Goal: Task Accomplishment & Management: Use online tool/utility

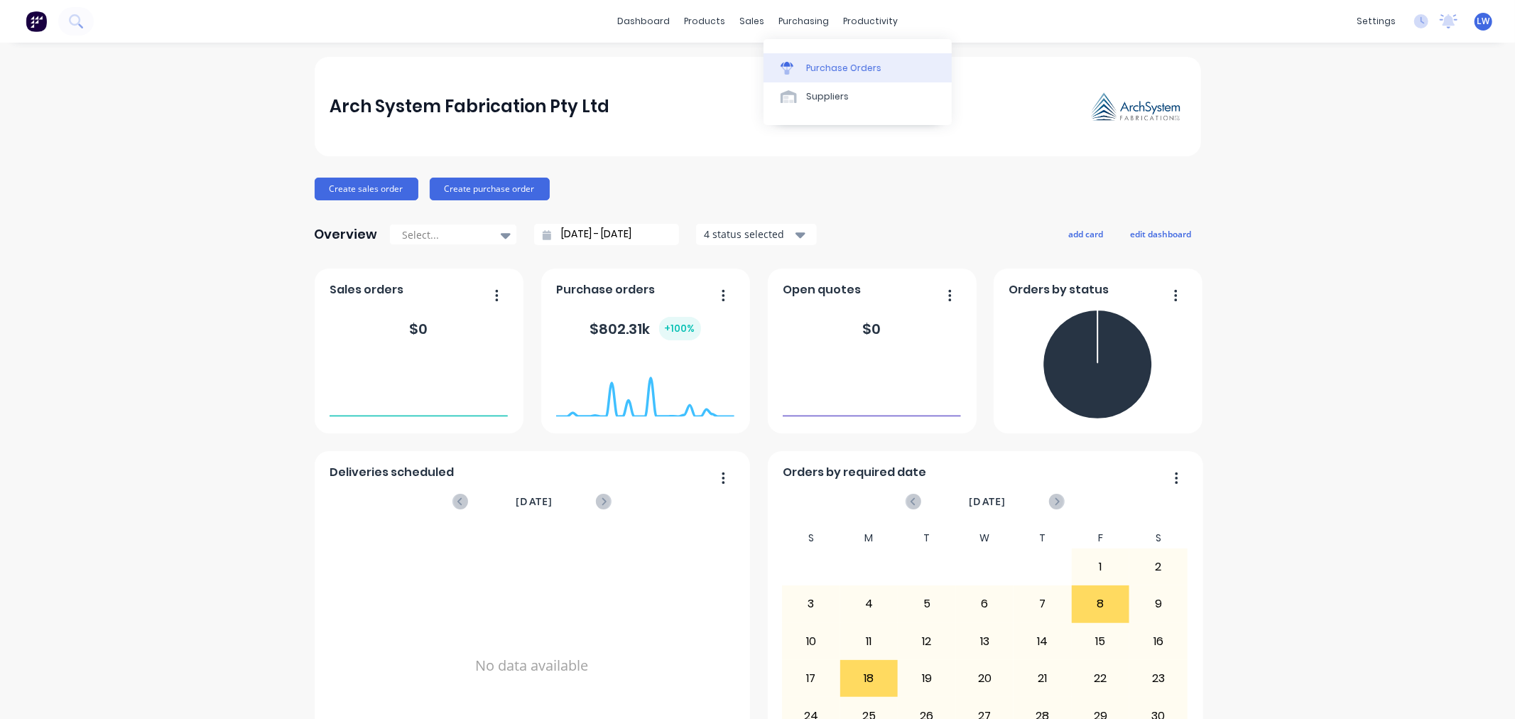
click at [814, 58] on link "Purchase Orders" at bounding box center [858, 67] width 188 height 28
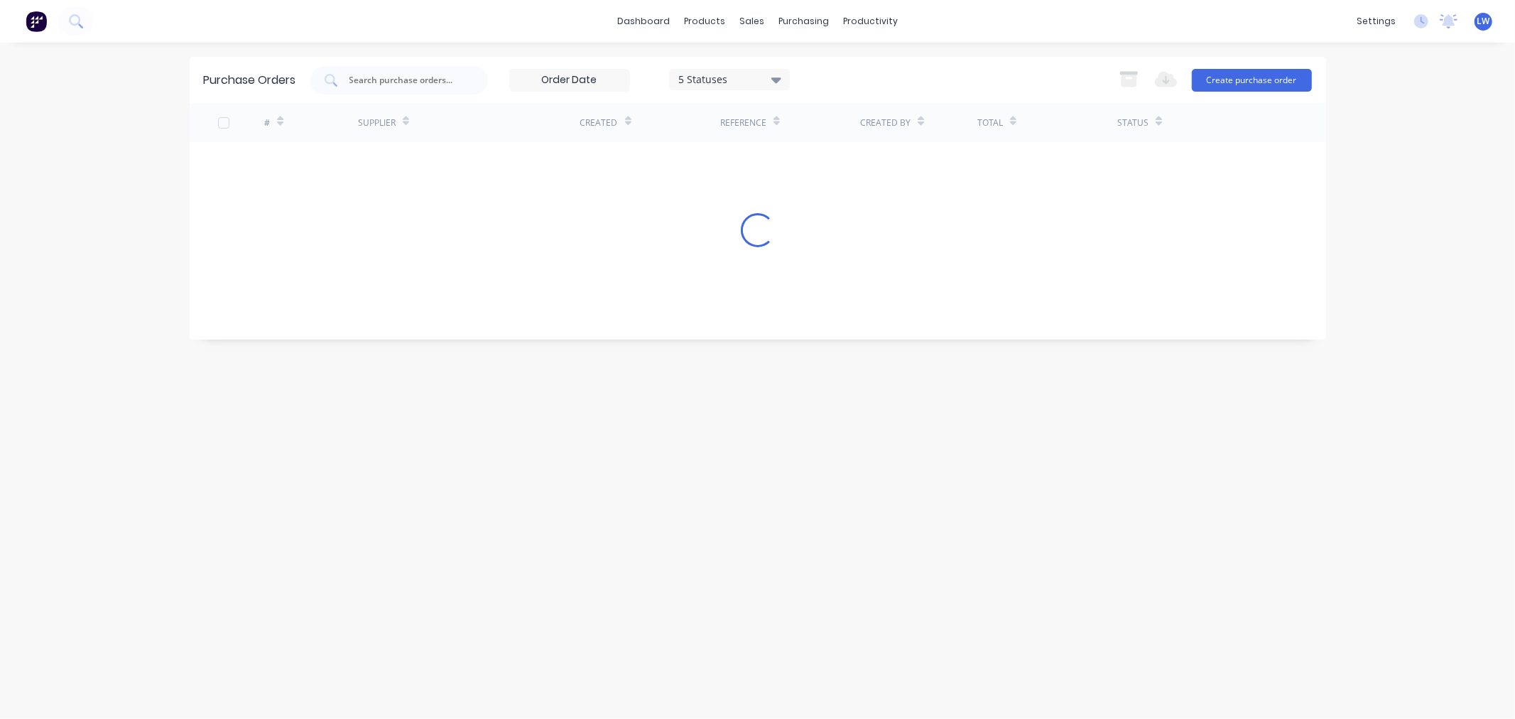
drag, startPoint x: 413, startPoint y: 78, endPoint x: 484, endPoint y: 41, distance: 80.1
click at [413, 78] on input "text" at bounding box center [407, 80] width 118 height 14
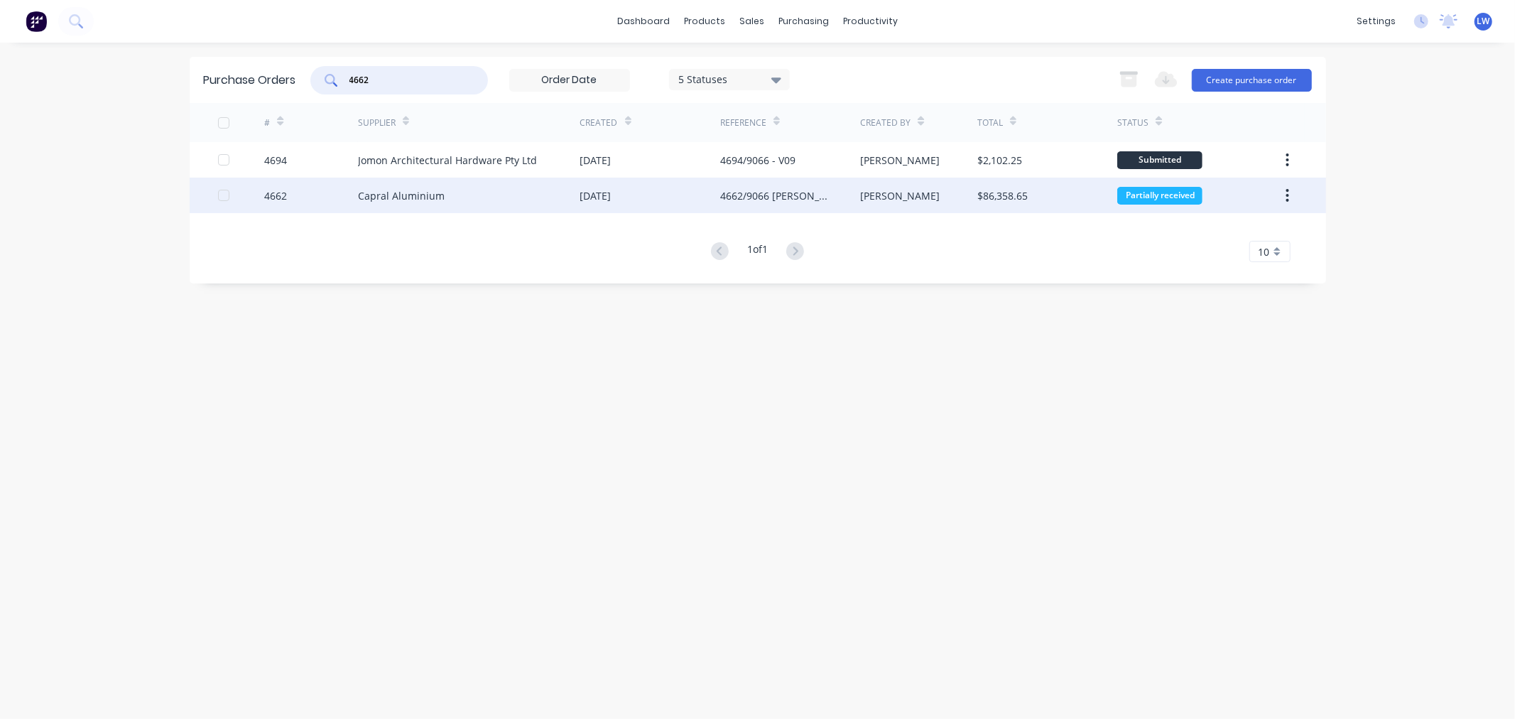
type input "4662"
click at [361, 201] on div "Capral Aluminium" at bounding box center [401, 195] width 87 height 15
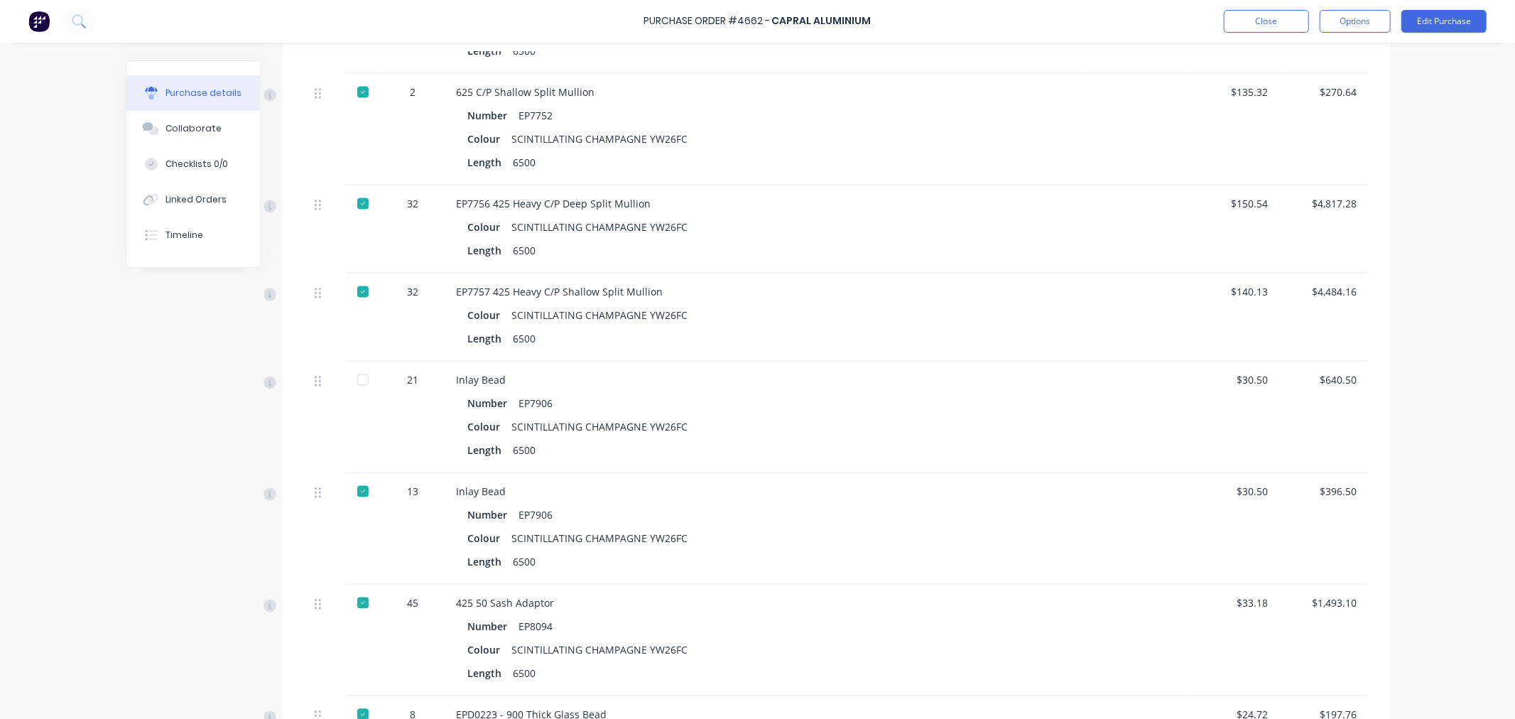
scroll to position [6762, 0]
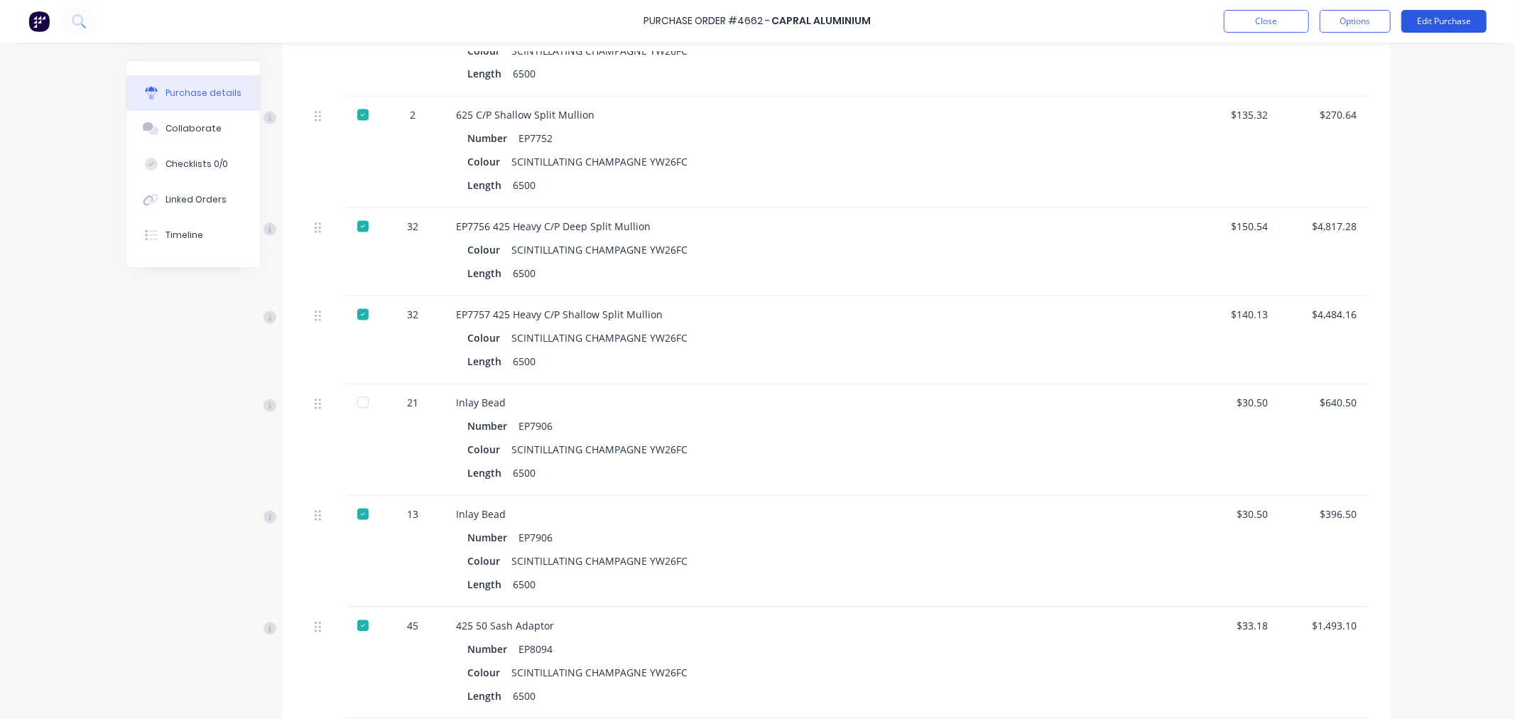
click at [1450, 29] on button "Edit Purchase" at bounding box center [1443, 21] width 85 height 23
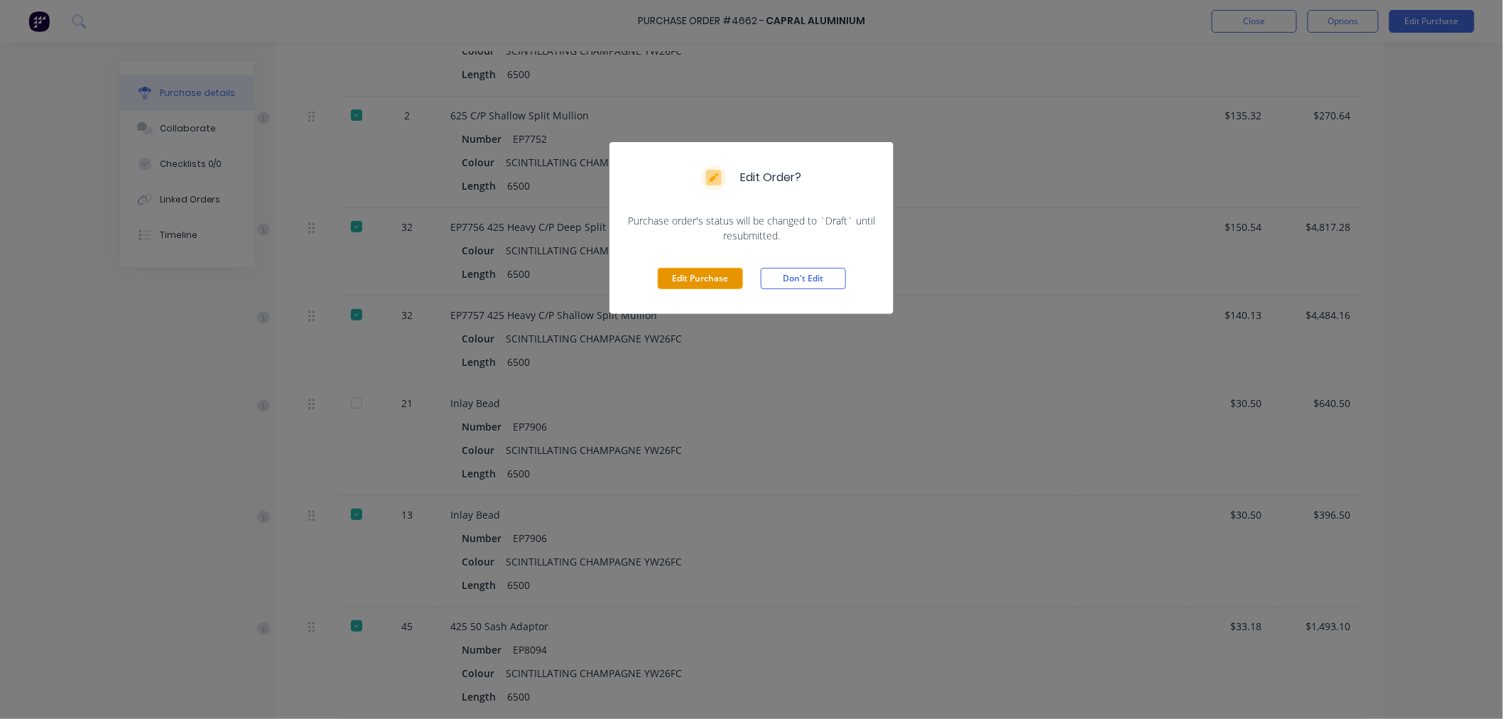
click at [720, 281] on button "Edit Purchase" at bounding box center [700, 278] width 85 height 21
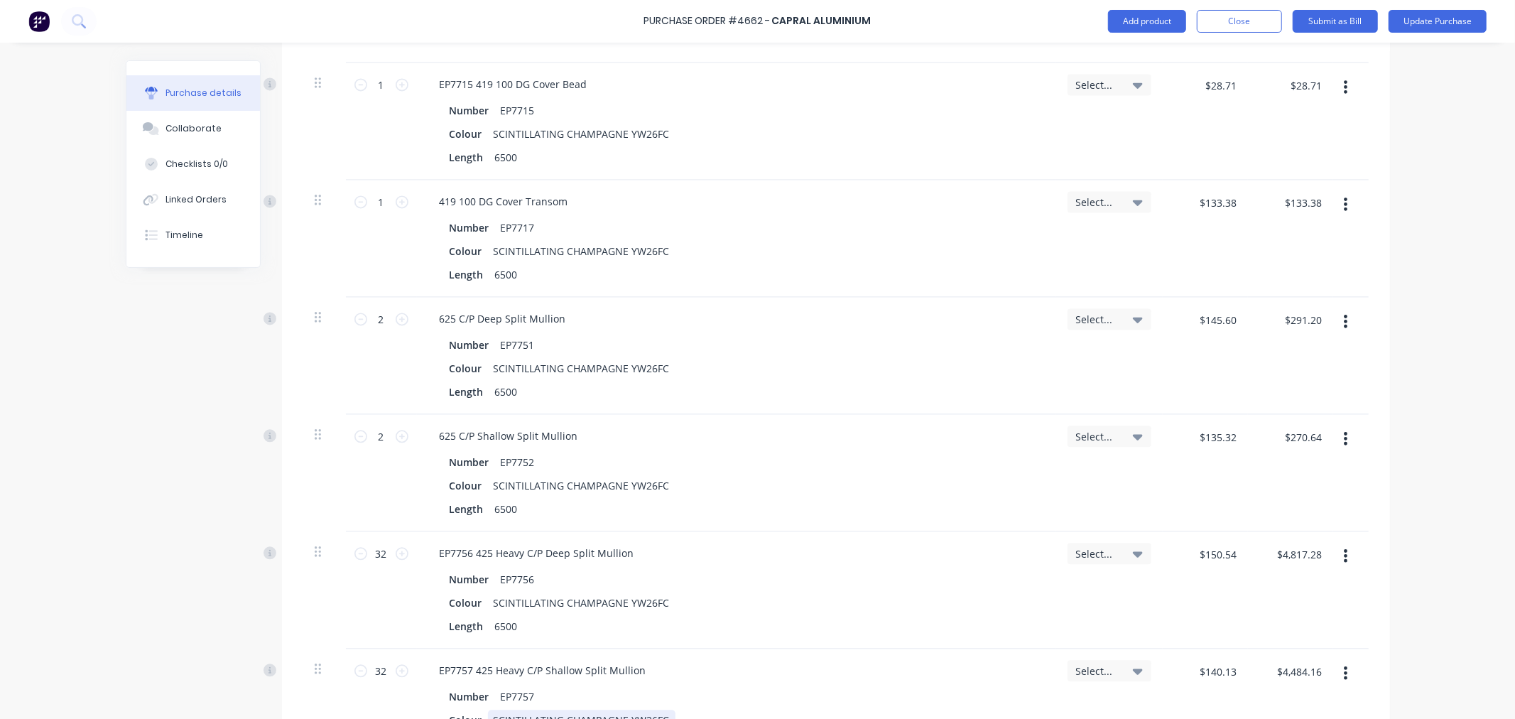
scroll to position [7247, 0]
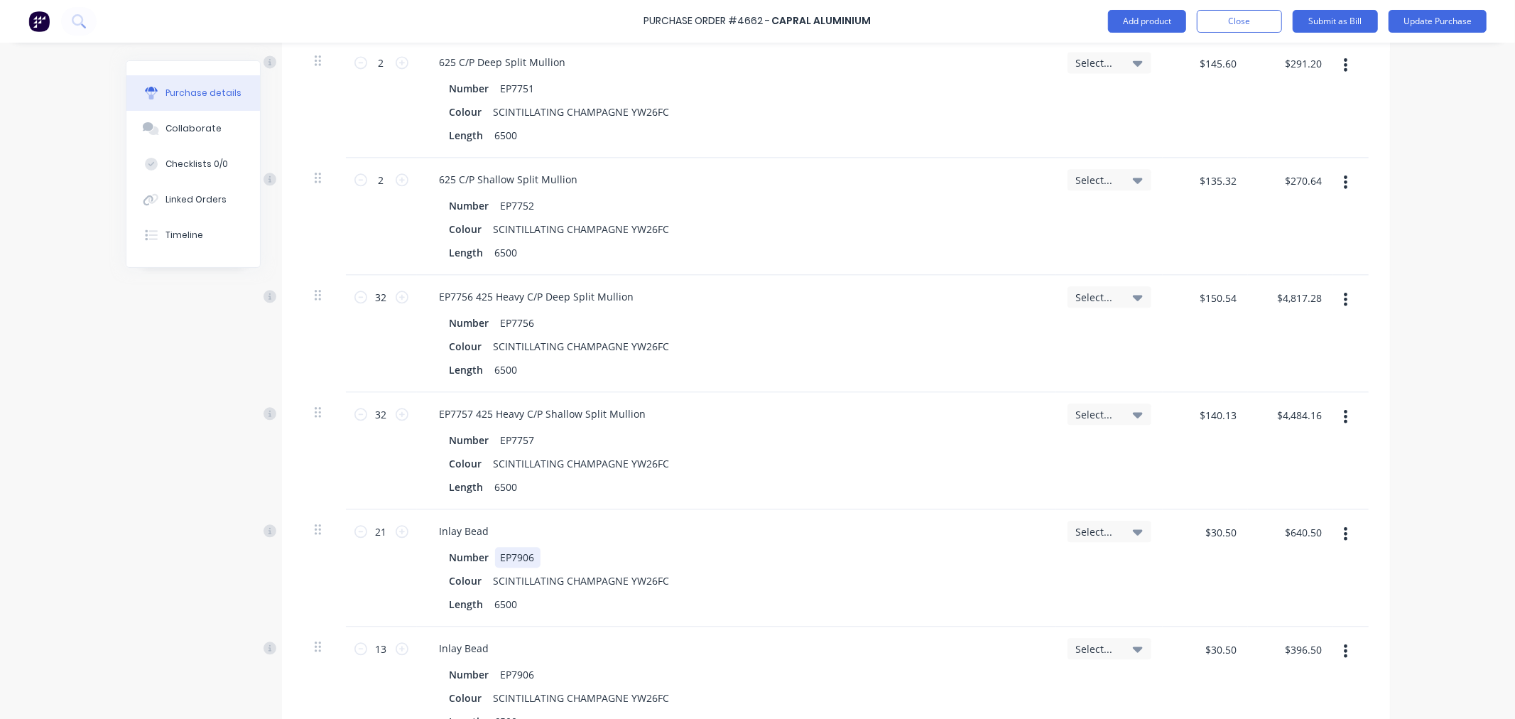
click at [563, 558] on div "Number EP7906" at bounding box center [734, 557] width 580 height 21
click at [505, 526] on div "Inlay Bead" at bounding box center [736, 531] width 617 height 21
type textarea "x"
click at [489, 531] on div "Inlay Bead" at bounding box center [464, 531] width 72 height 21
drag, startPoint x: 1453, startPoint y: 18, endPoint x: 1450, endPoint y: 26, distance: 8.1
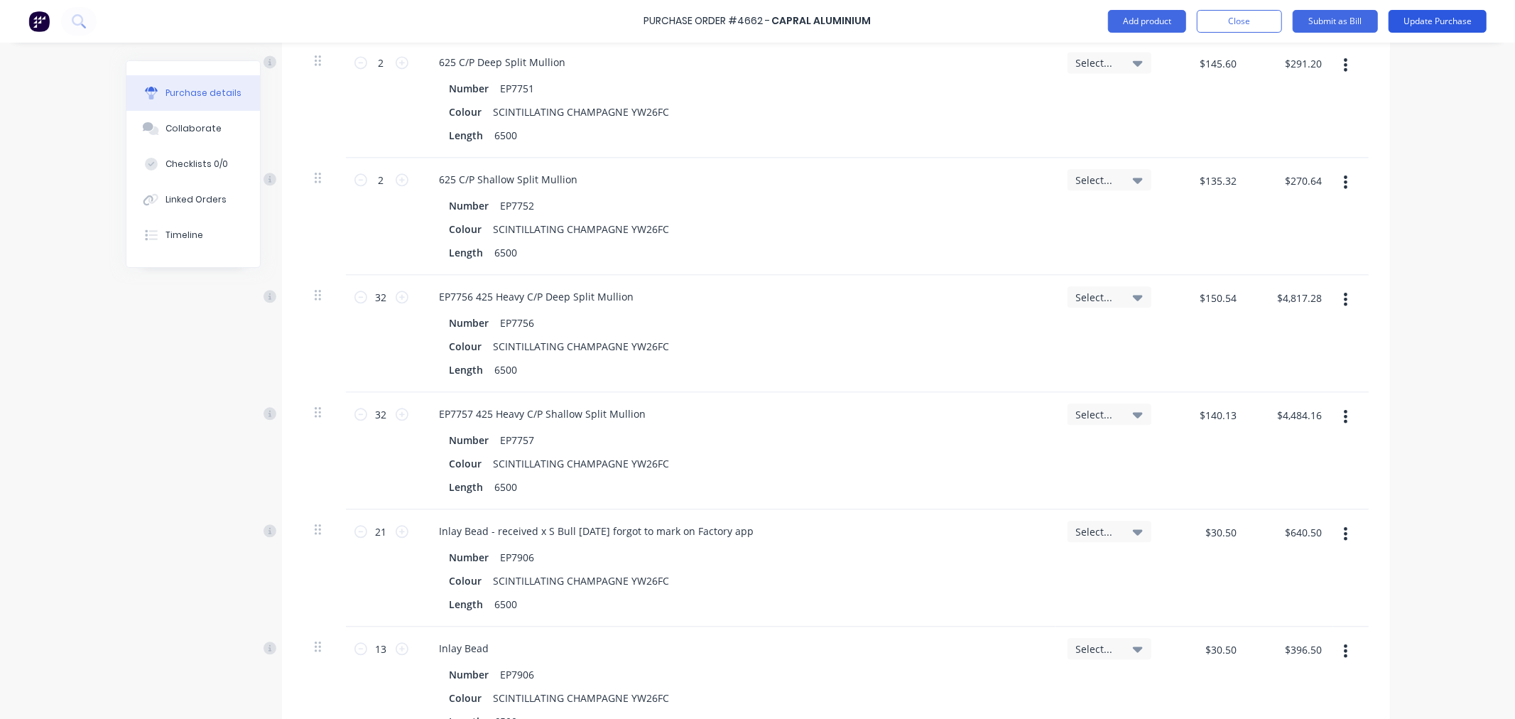
click at [1450, 26] on button "Update Purchase" at bounding box center [1438, 21] width 98 height 23
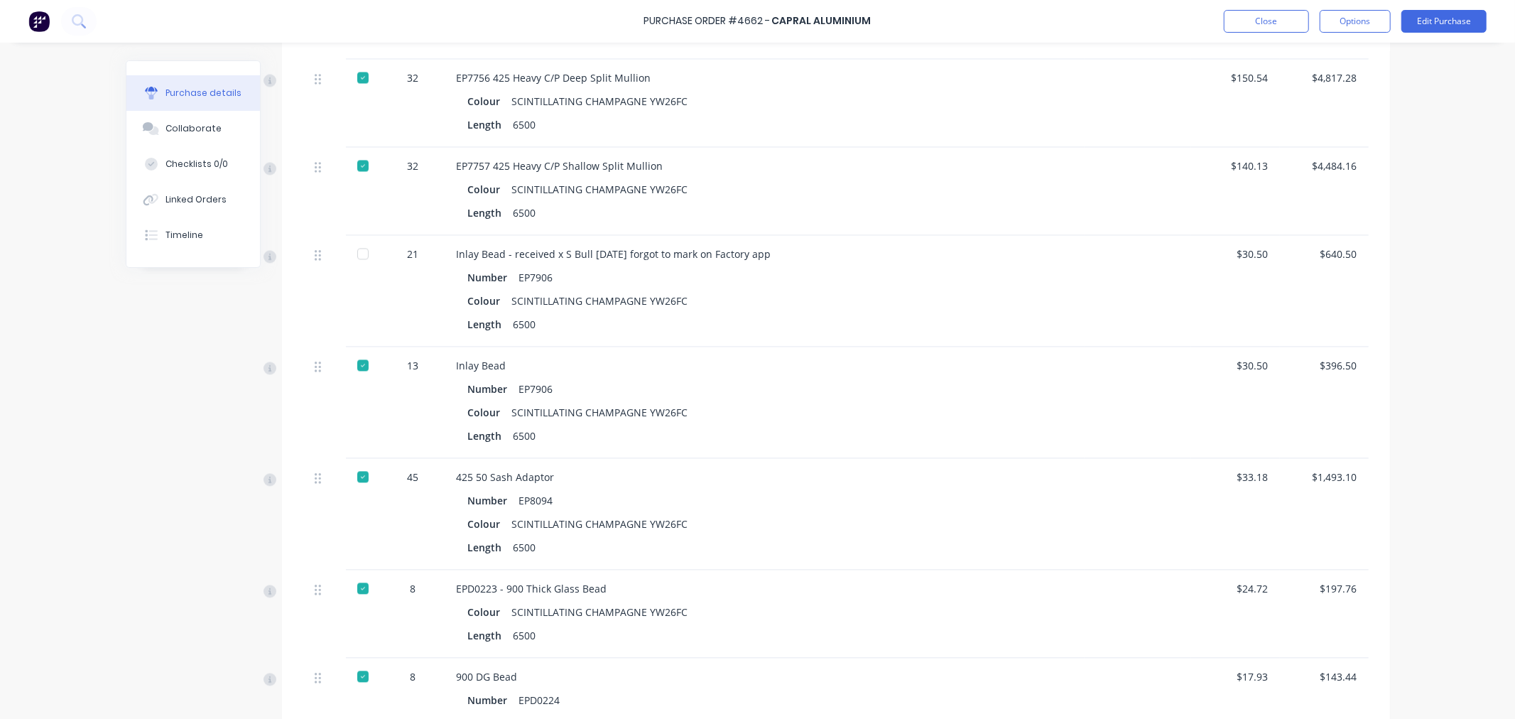
scroll to position [6866, 0]
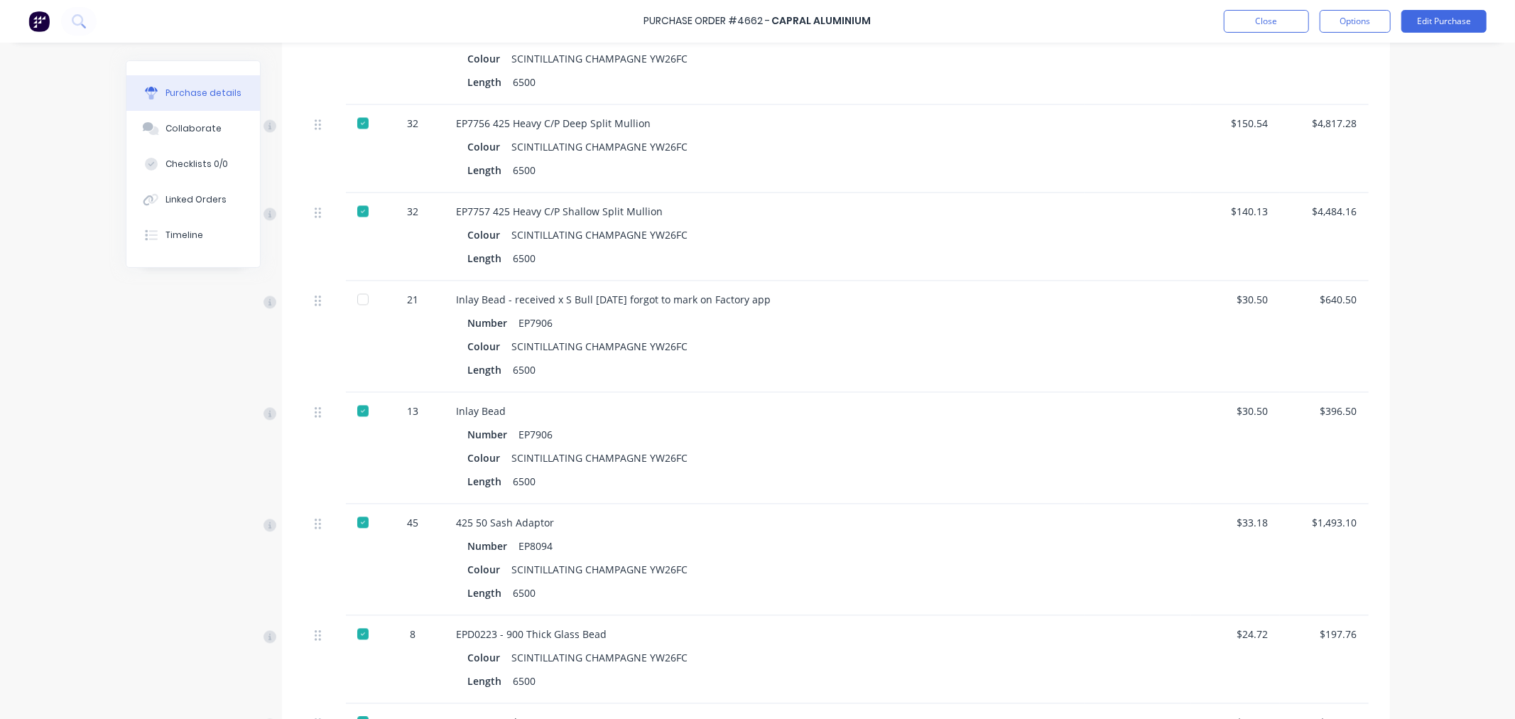
click at [357, 300] on div at bounding box center [363, 299] width 28 height 28
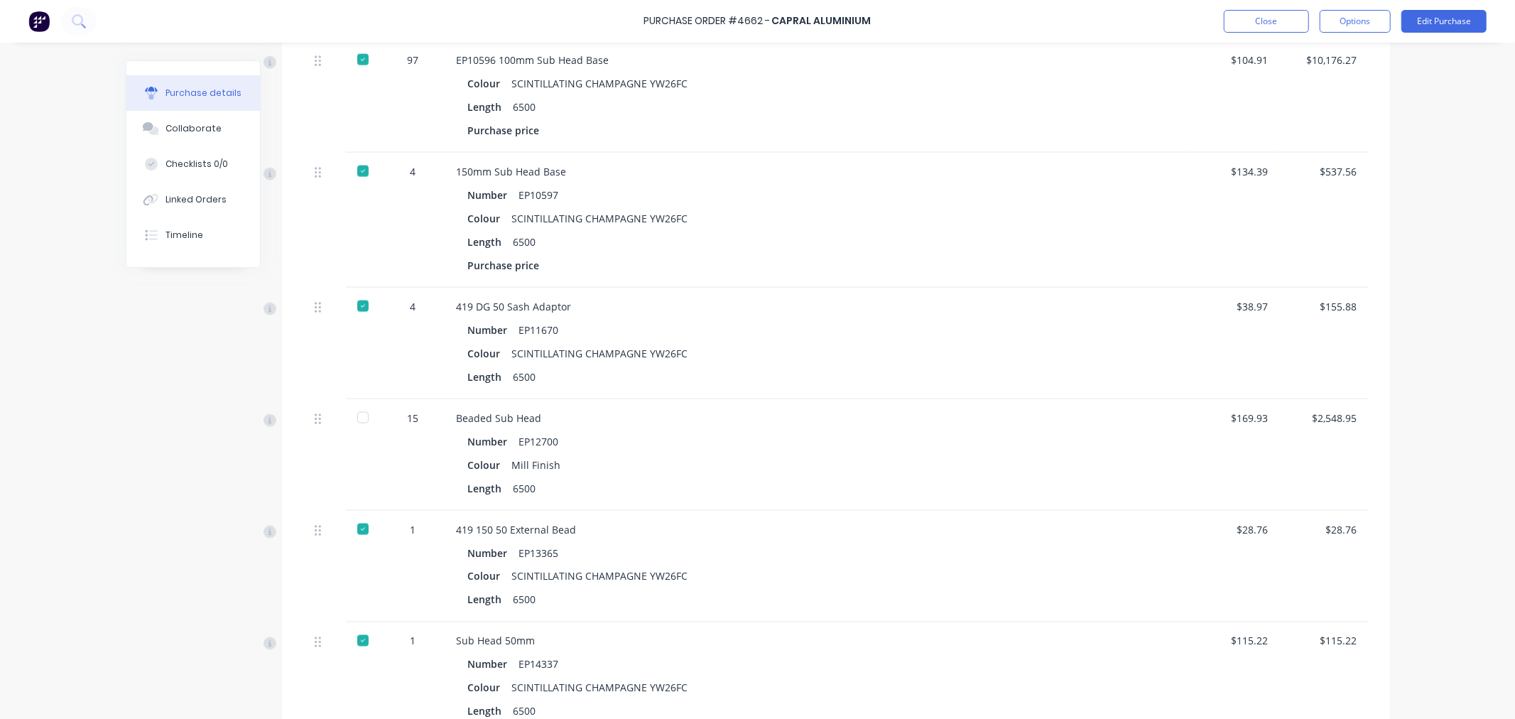
scroll to position [1632, 0]
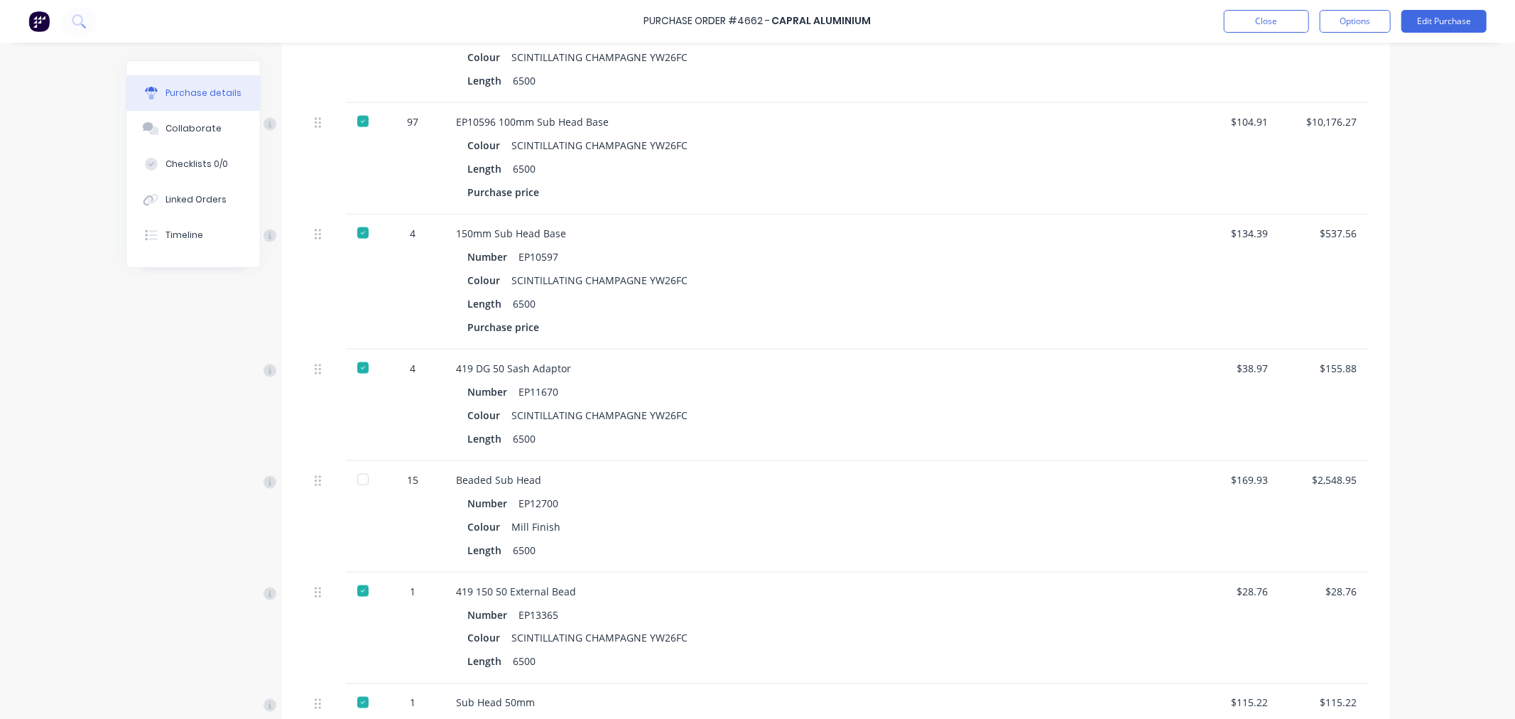
click at [356, 480] on div at bounding box center [363, 479] width 28 height 28
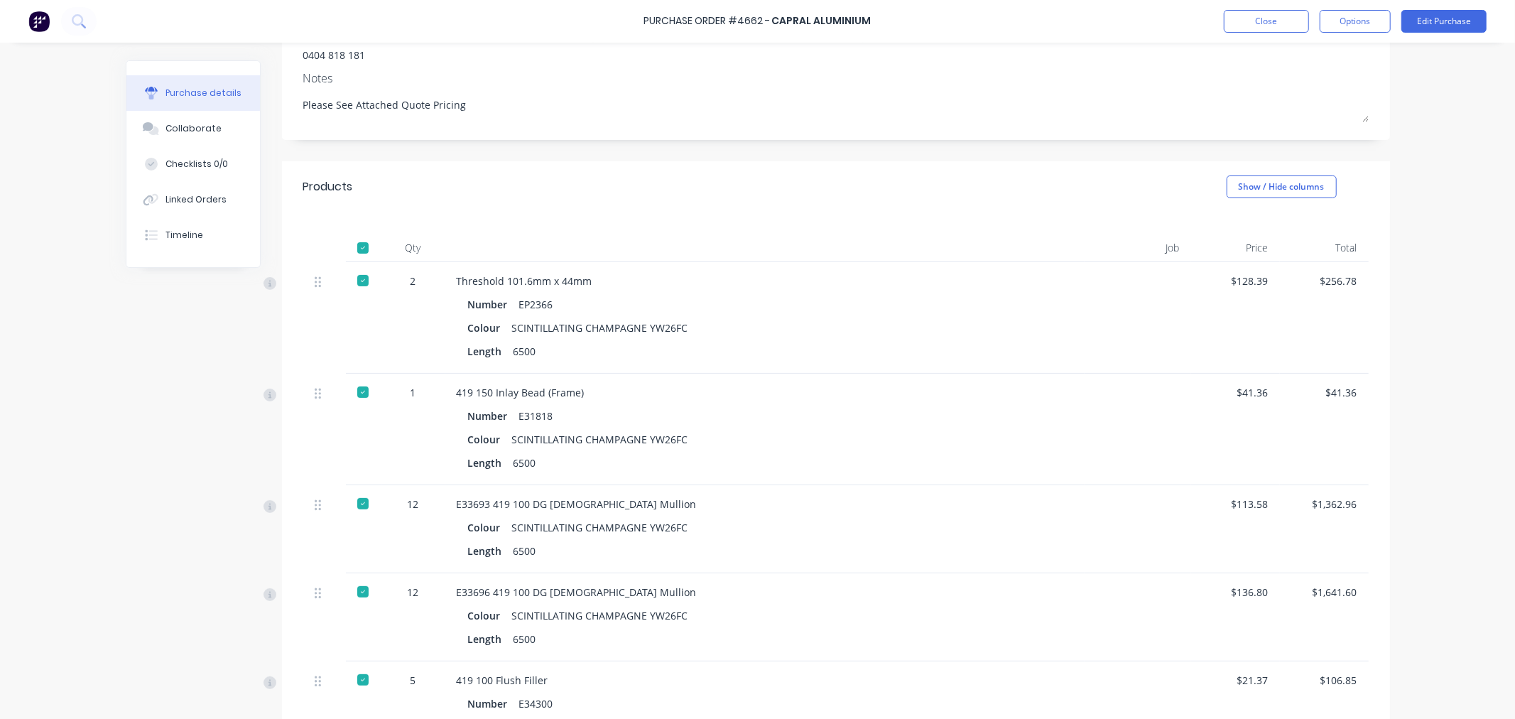
scroll to position [0, 0]
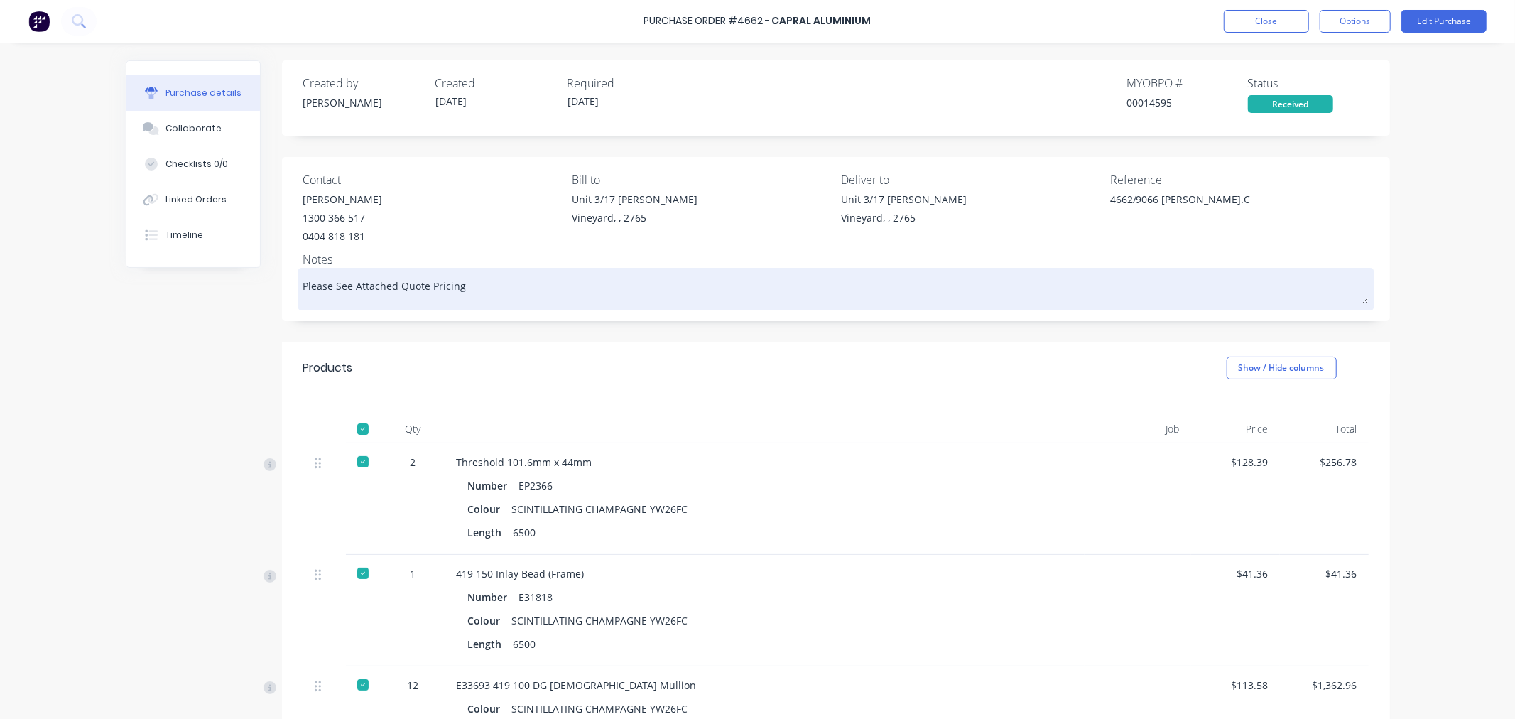
click at [489, 286] on textarea "Please See Attached Quote Pricing" at bounding box center [835, 287] width 1065 height 32
type textarea "x"
type textarea "Please See Attached Quote Pricing"
type textarea "x"
type textarea "Please See Attached Quote Pricing E"
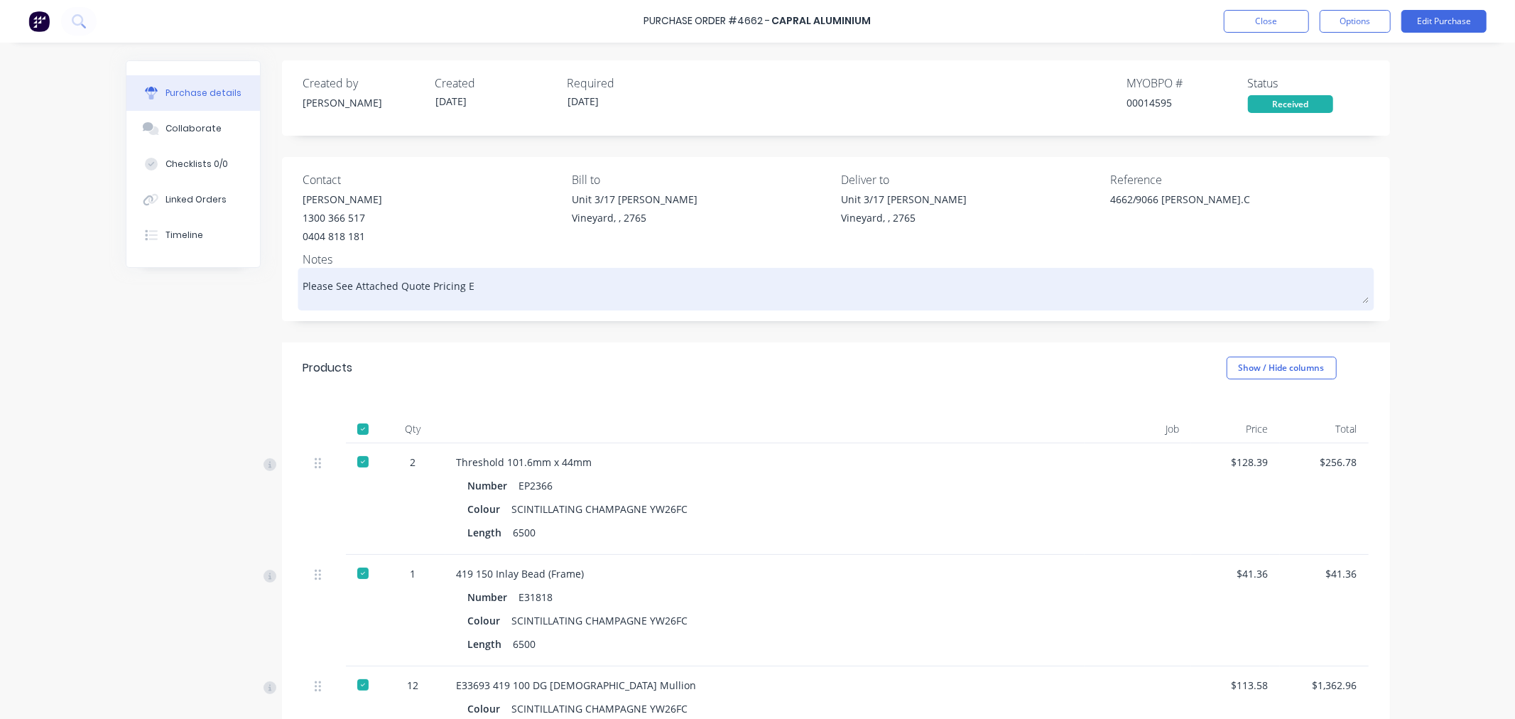
type textarea "x"
type textarea "Please See Attached Quote Pricing EP"
type textarea "x"
type textarea "Please See Attached Quote Pricing EP1"
type textarea "x"
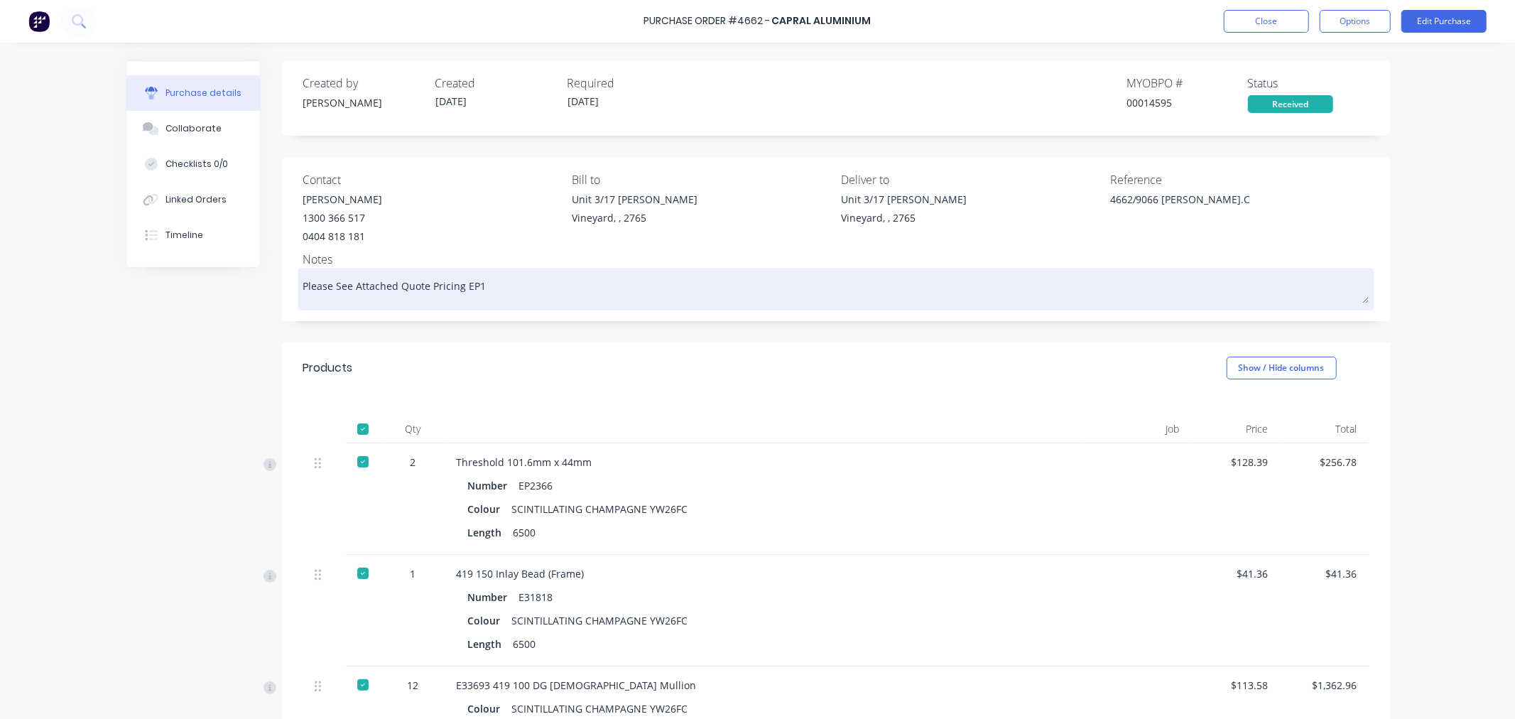
type textarea "Please See Attached Quote Pricing EP12"
type textarea "x"
type textarea "Please See Attached Quote Pricing EP127"
type textarea "x"
type textarea "Please See Attached Quote Pricing EP1270"
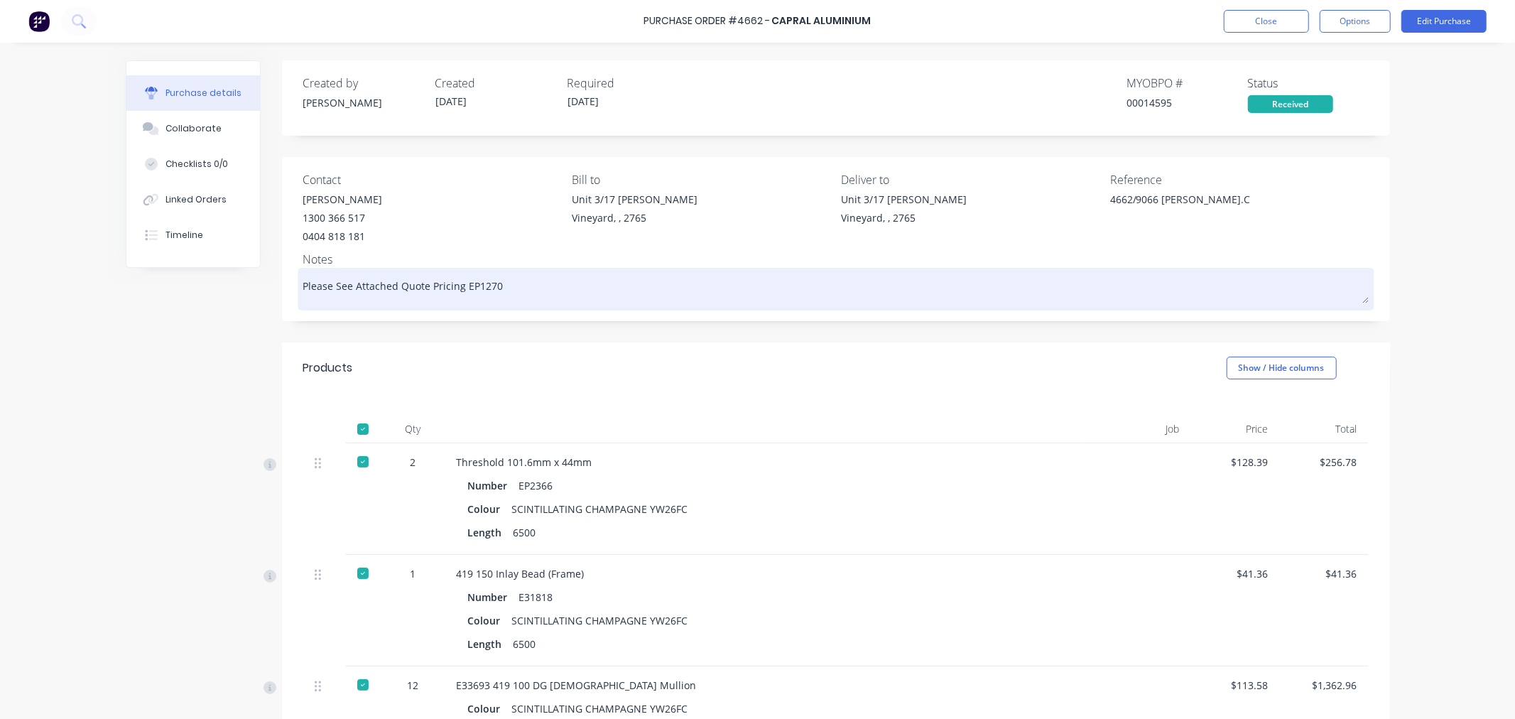
type textarea "x"
type textarea "Please See Attached Quote Pricing EP12700"
type textarea "x"
type textarea "Please See Attached Quote Pricing EP12700"
type textarea "x"
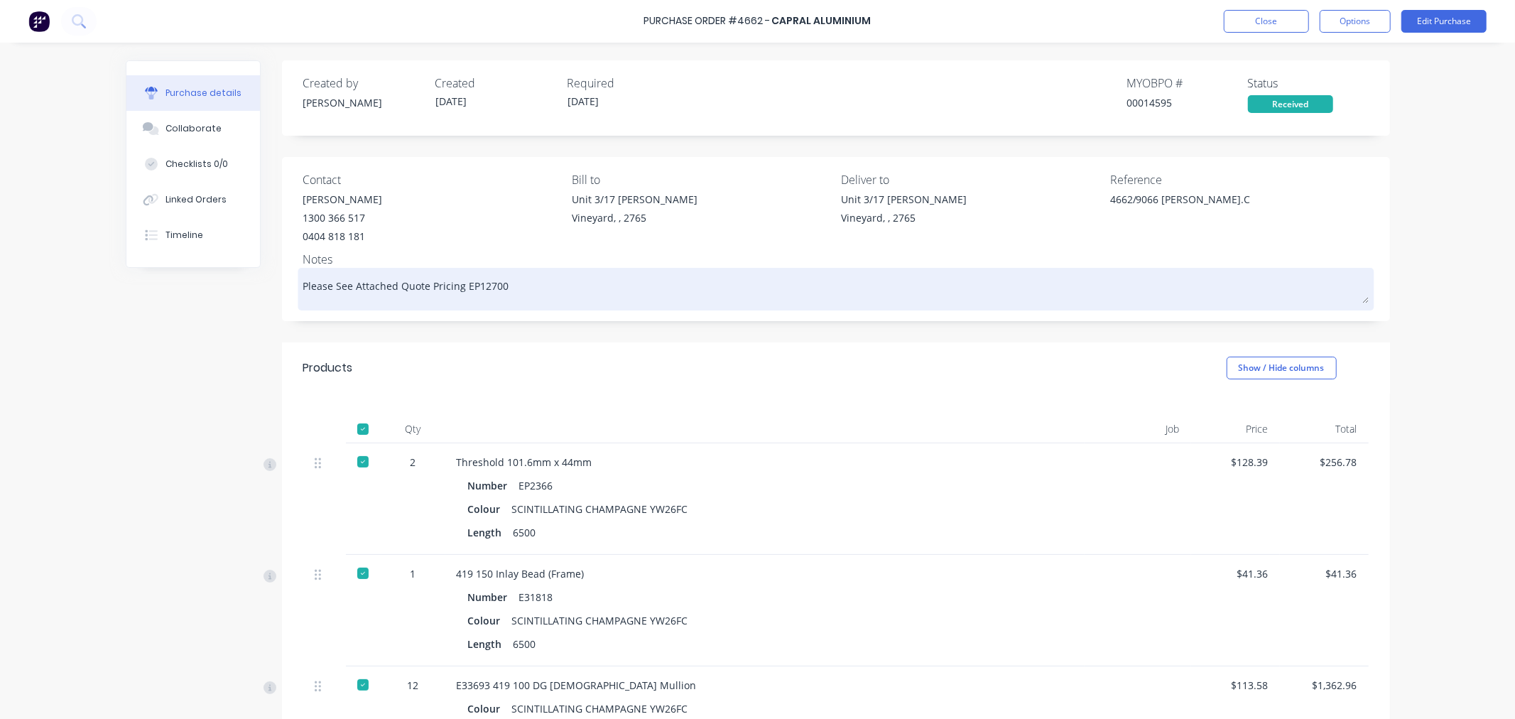
type textarea "Please See Attached Quote Pricing EP12700 r"
type textarea "x"
type textarea "Please See Attached Quote Pricing EP12700 re"
type textarea "x"
type textarea "Please See Attached Quote Pricing EP12700 rec"
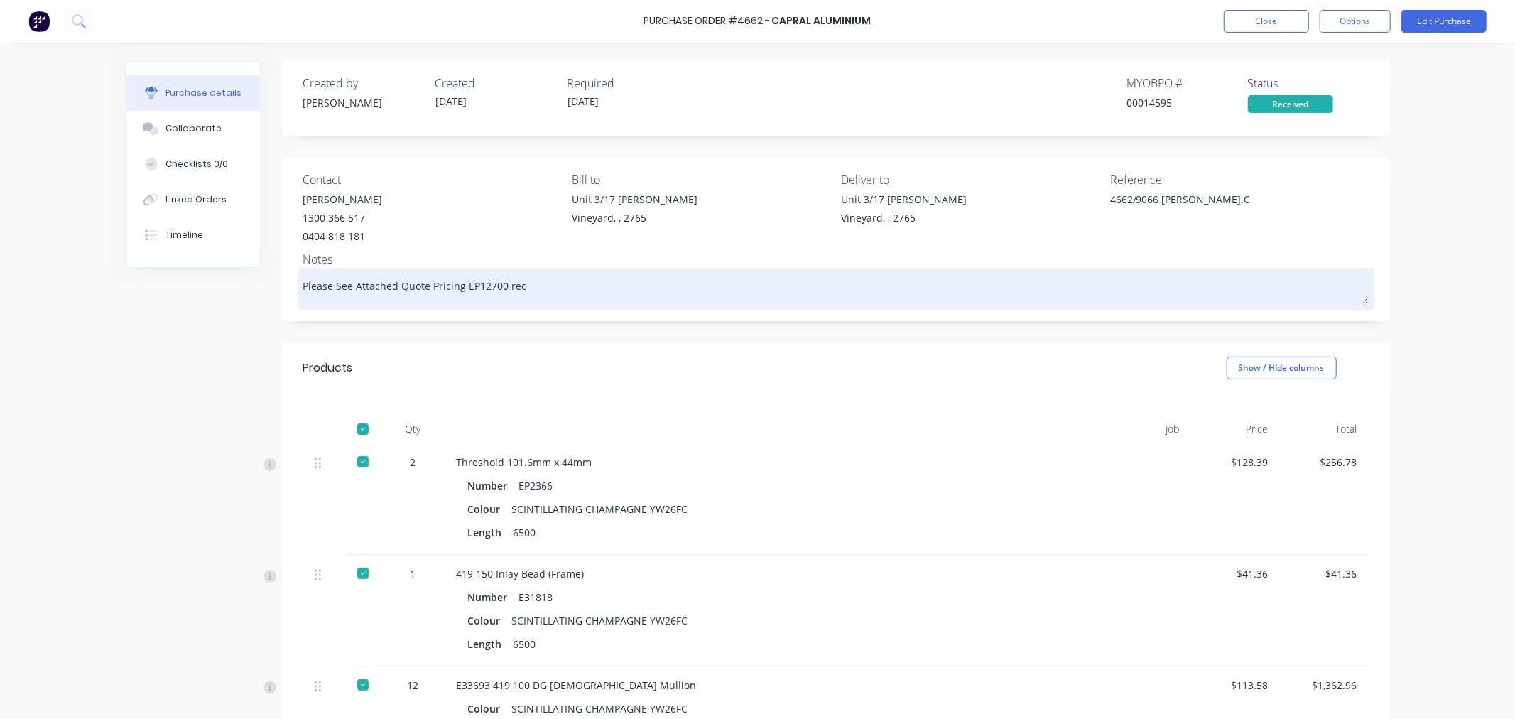
type textarea "x"
type textarea "Please See Attached Quote Pricing EP12700 rec'"
type textarea "x"
type textarea "Please See Attached Quote Pricing EP12700 rec's"
type textarea "x"
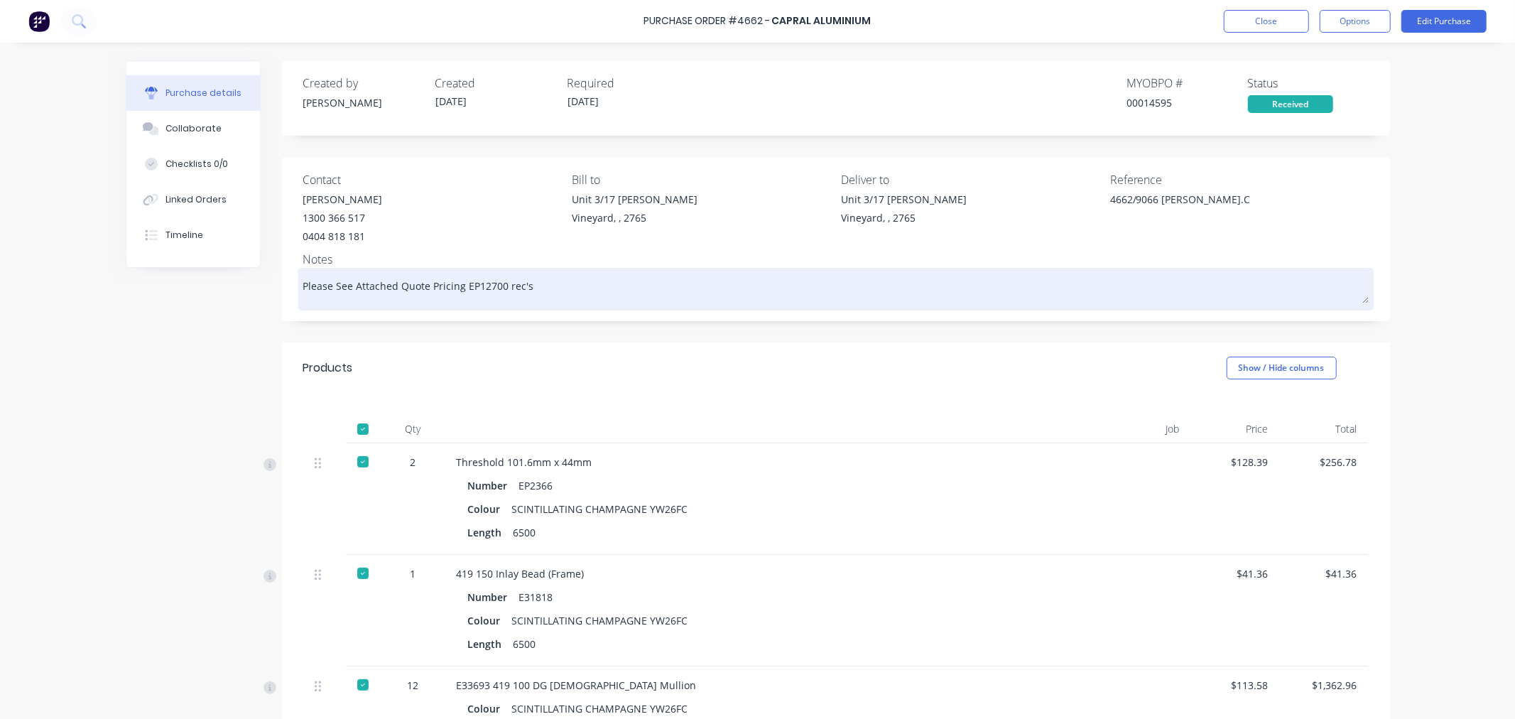
type textarea "Please See Attached Quote Pricing EP12700 rec'"
type textarea "x"
type textarea "Please See Attached Quote Pricing EP12700 rec'd"
type textarea "x"
type textarea "Please See Attached Quote Pricing EP12700 rec'd"
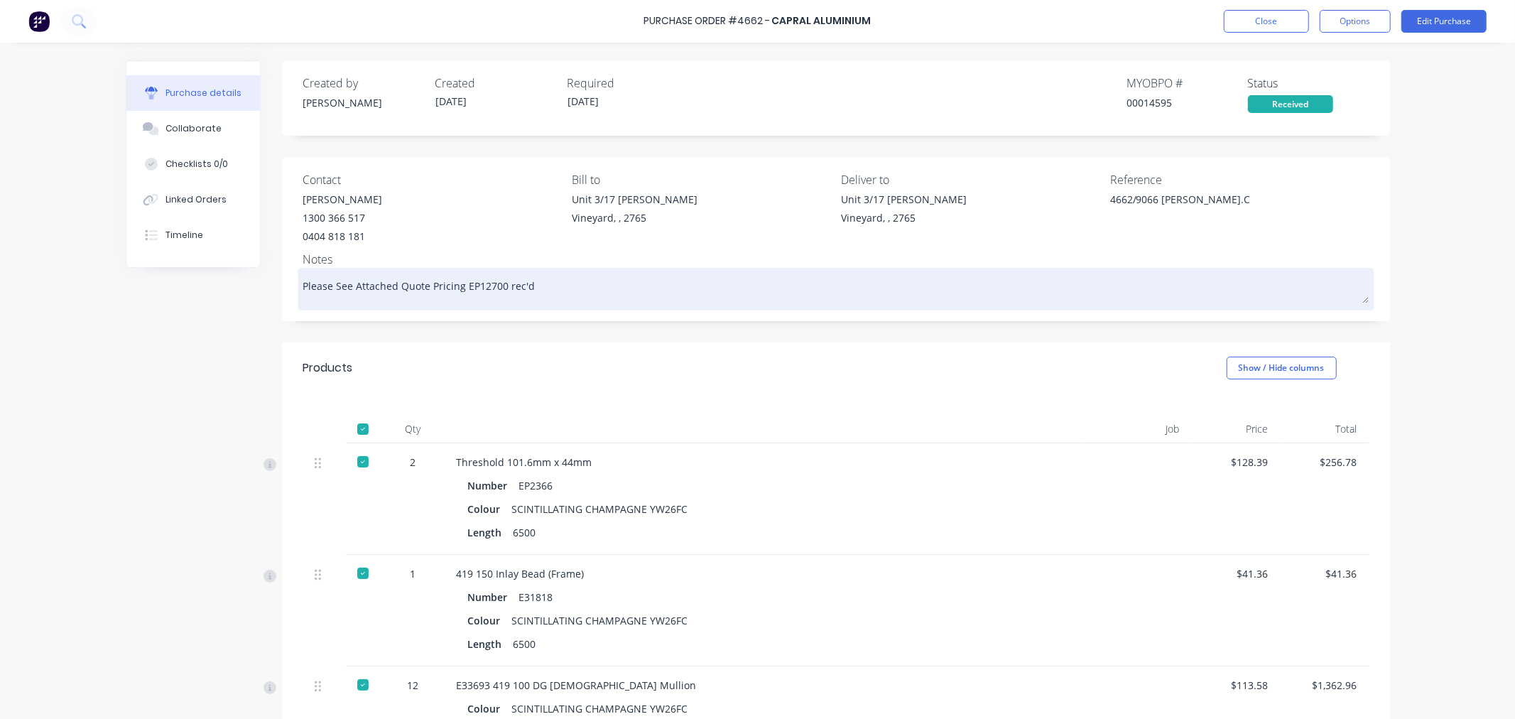
type textarea "x"
type textarea "Please See Attached Quote Pricing EP12700 rec'd 1"
type textarea "x"
type textarea "Please See Attached Quote Pricing EP12700 rec'd 17"
type textarea "x"
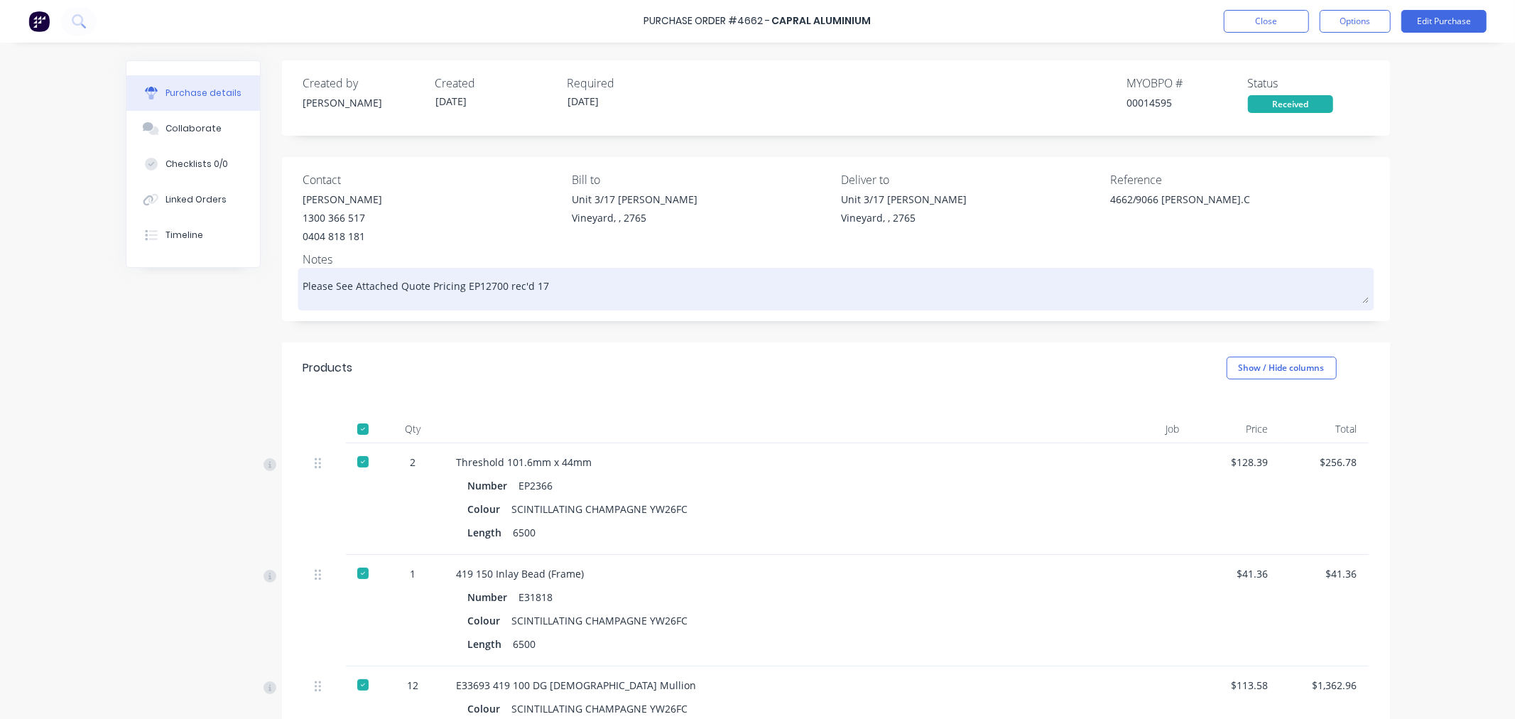
type textarea "Please See Attached Quote Pricing EP12700 rec'd 17/"
type textarea "x"
type textarea "Please See Attached Quote Pricing EP12700 rec'd 17/7"
type textarea "x"
type textarea "Please See Attached Quote Pricing EP12700 rec'd 17/7/"
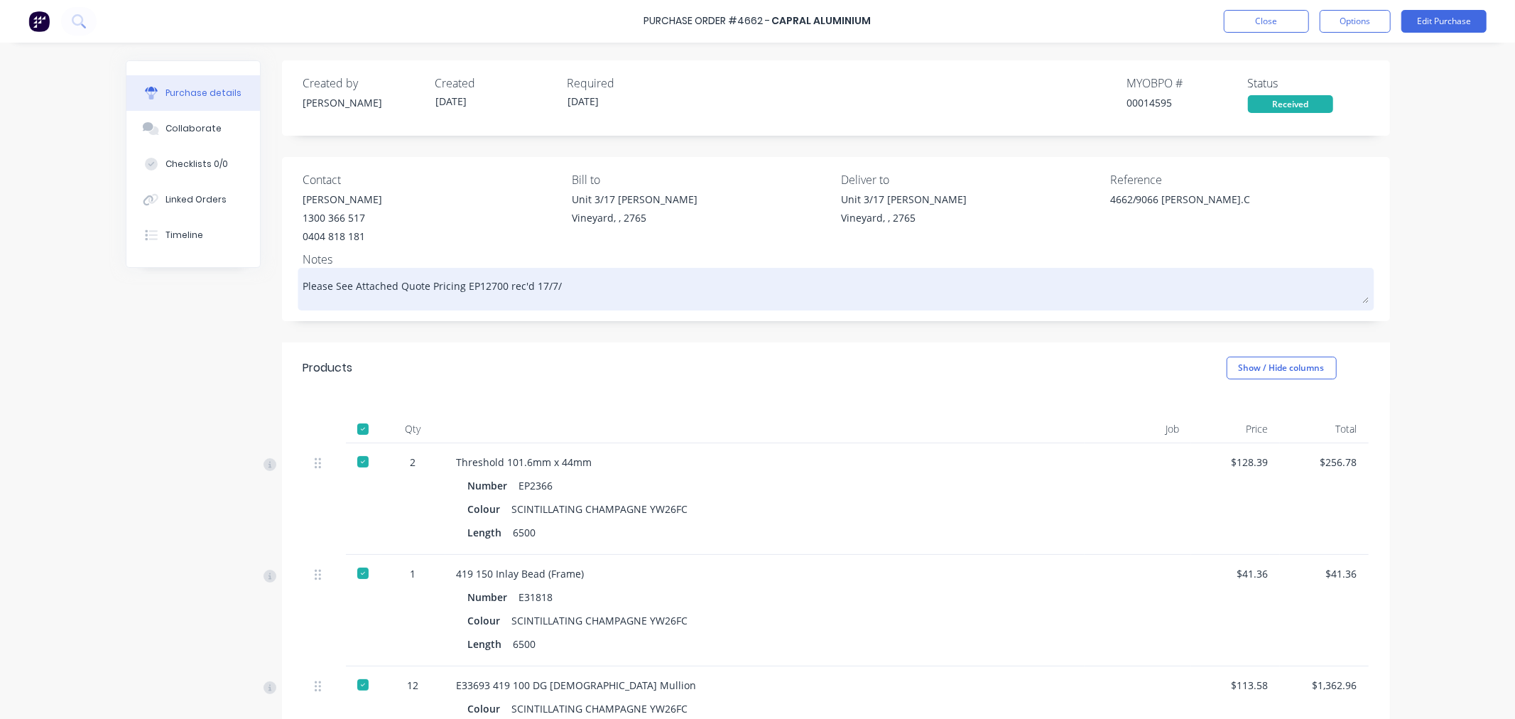
type textarea "x"
type textarea "Please See Attached Quote Pricing EP12700 rec'd 17/7/2"
type textarea "x"
type textarea "Please See Attached Quote Pricing EP12700 rec'd 17/7/25"
type textarea "x"
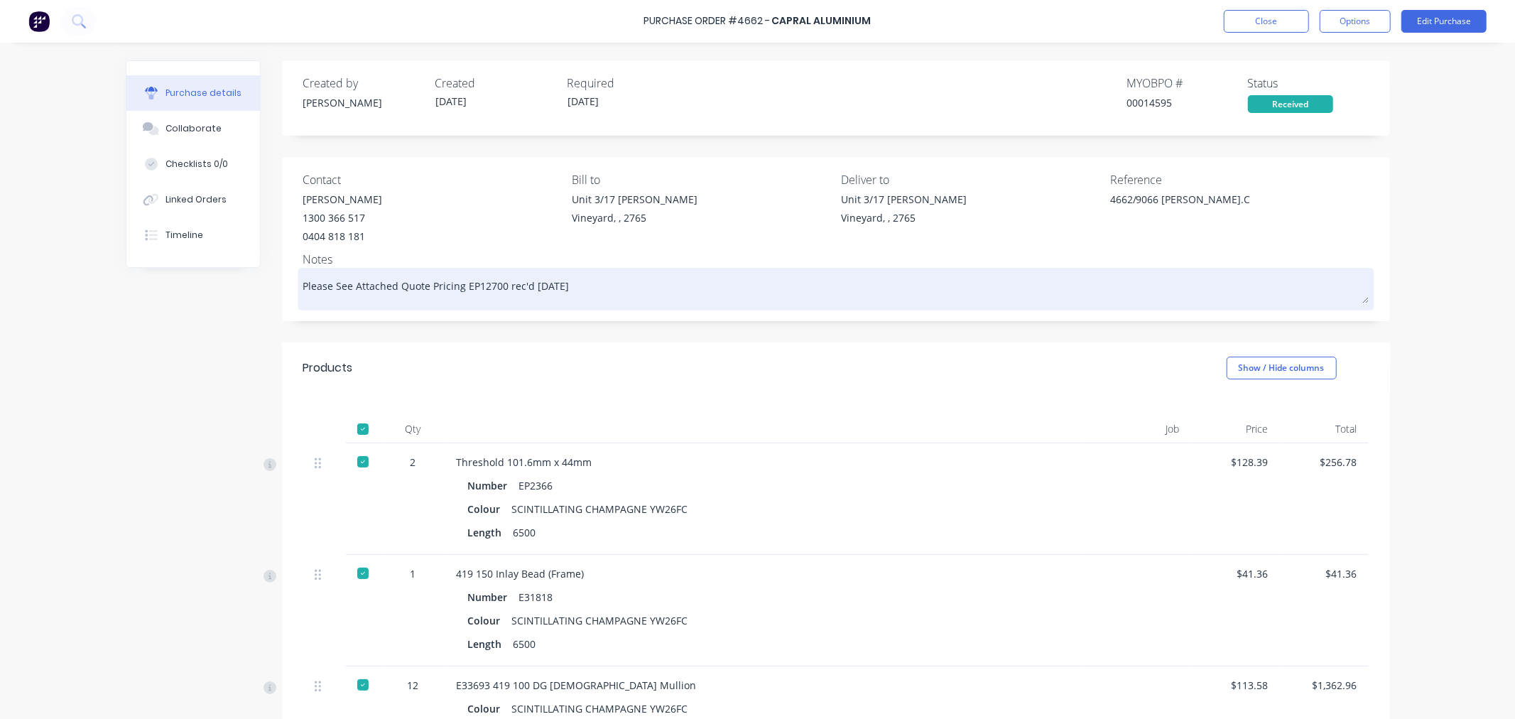
type textarea "Please See Attached Quote Pricing EP12700 rec'd 17/7/25"
type textarea "x"
type textarea "Please See Attached Quote Pricing EP12700 rec'd 17/7/25 x"
type textarea "x"
type textarea "Please See Attached Quote Pricing EP12700 rec'd 17/7/25 x"
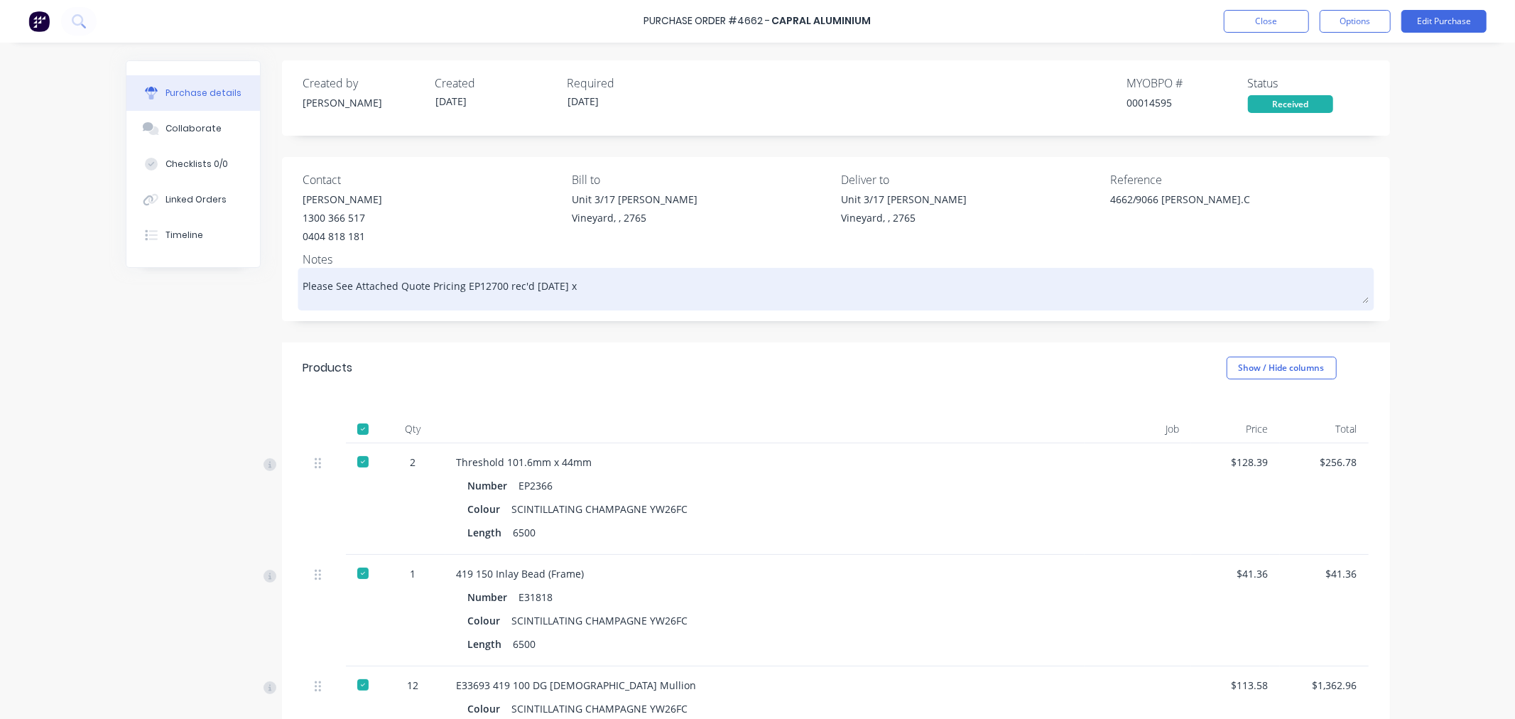
type textarea "x"
type textarea "Please See Attached Quote Pricing EP12700 rec'd 17/7/25 x ?"
type textarea "x"
type textarea "Please See Attached Quote Pricing EP12700 rec'd 17/7/25 x ??"
type textarea "x"
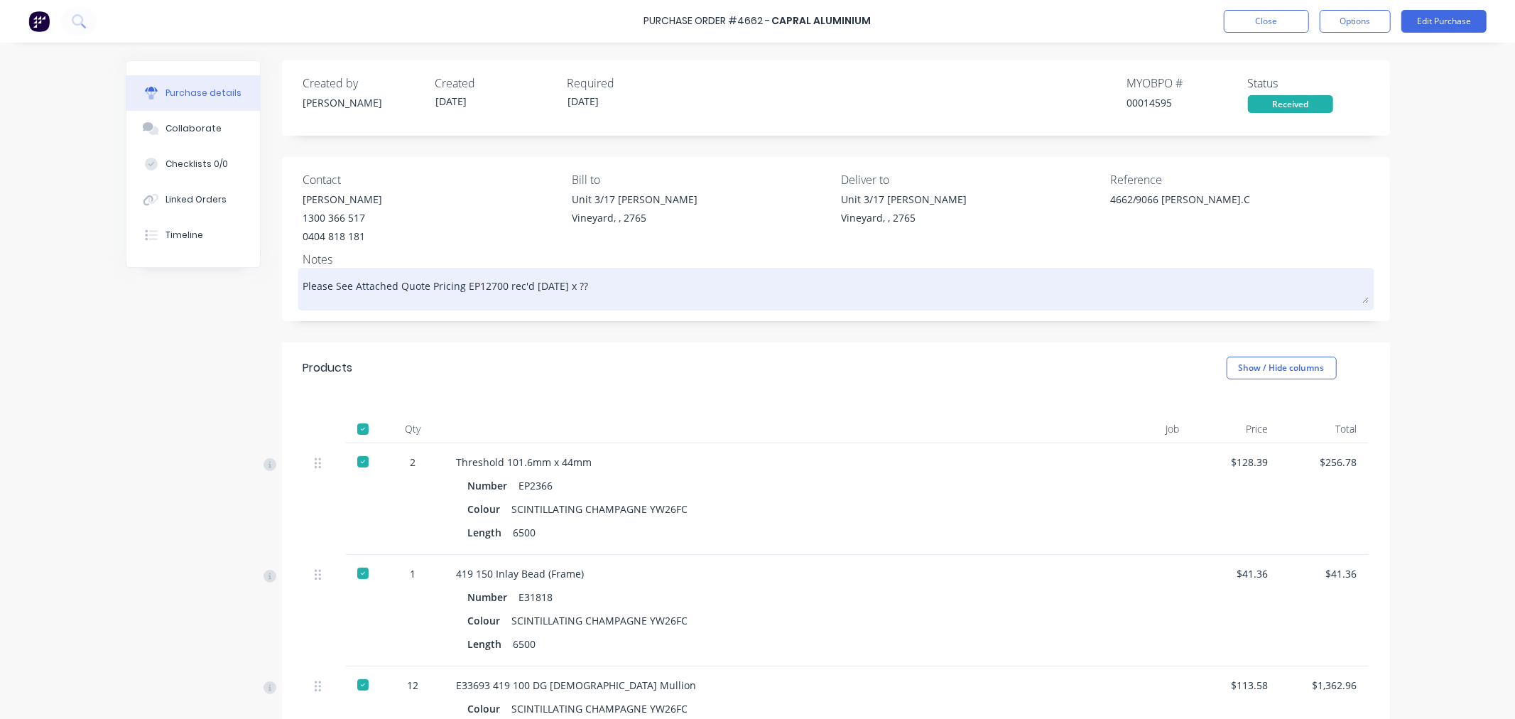
type textarea "Please See Attached Quote Pricing EP12700 rec'd 17/7/25 x ??"
type textarea "x"
type textarea "Please See Attached Quote Pricing EP12700 rec'd 17/7/25 x ?? ("
type textarea "x"
type textarea "Please See Attached Quote Pricing EP12700 rec'd 17/7/25 x ?? (j"
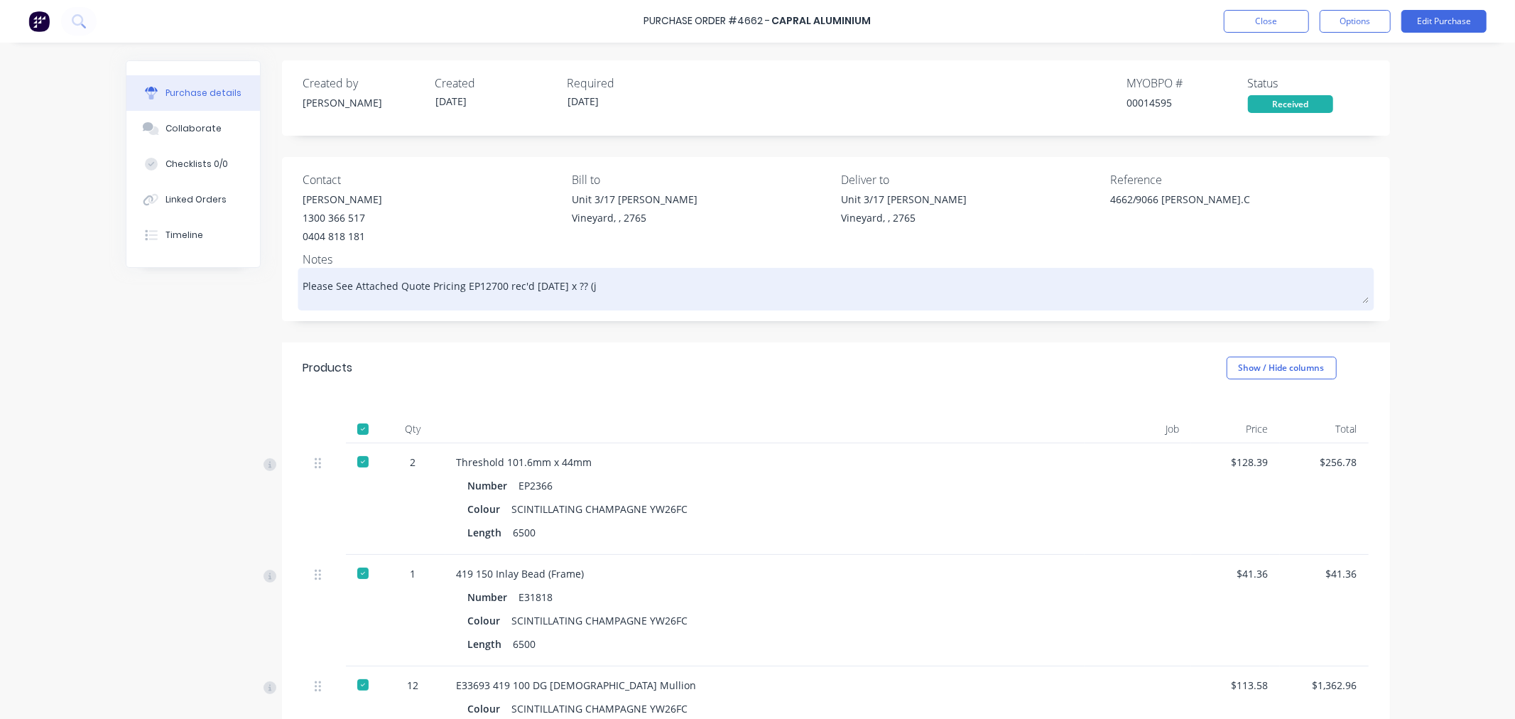
type textarea "x"
type textarea "Please See Attached Quote Pricing EP12700 rec'd 17/7/25 x ?? (ju"
type textarea "x"
type textarea "Please See Attached Quote Pricing EP12700 rec'd 17/7/25 x ?? (jus"
type textarea "x"
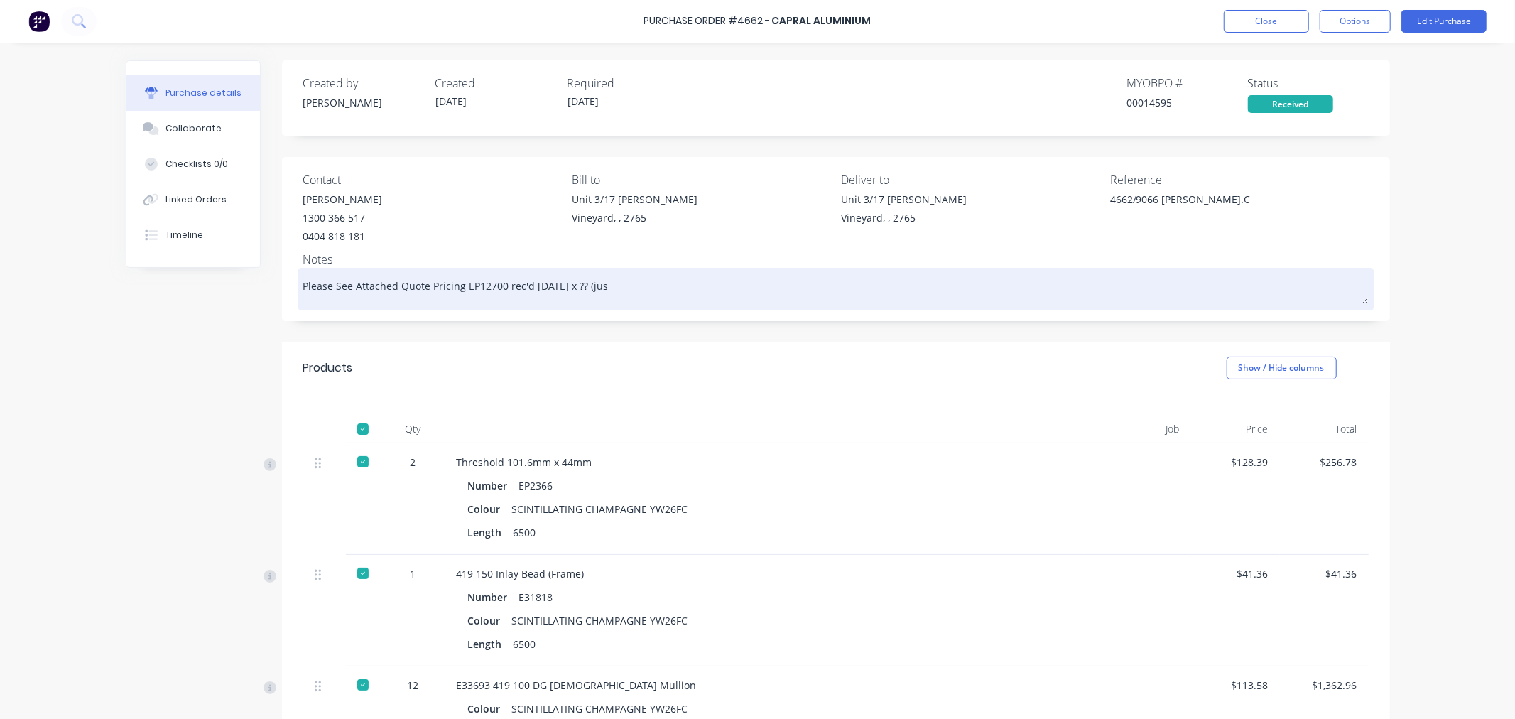
type textarea "Please See Attached Quote Pricing EP12700 rec'd 17/7/25 x ?? (just"
type textarea "x"
type textarea "Please See Attached Quote Pricing EP12700 rec'd 17/7/25 x ?? (just"
type textarea "x"
type textarea "Please See Attached Quote Pricing EP12700 rec'd 17/7/25 x ?? (just t"
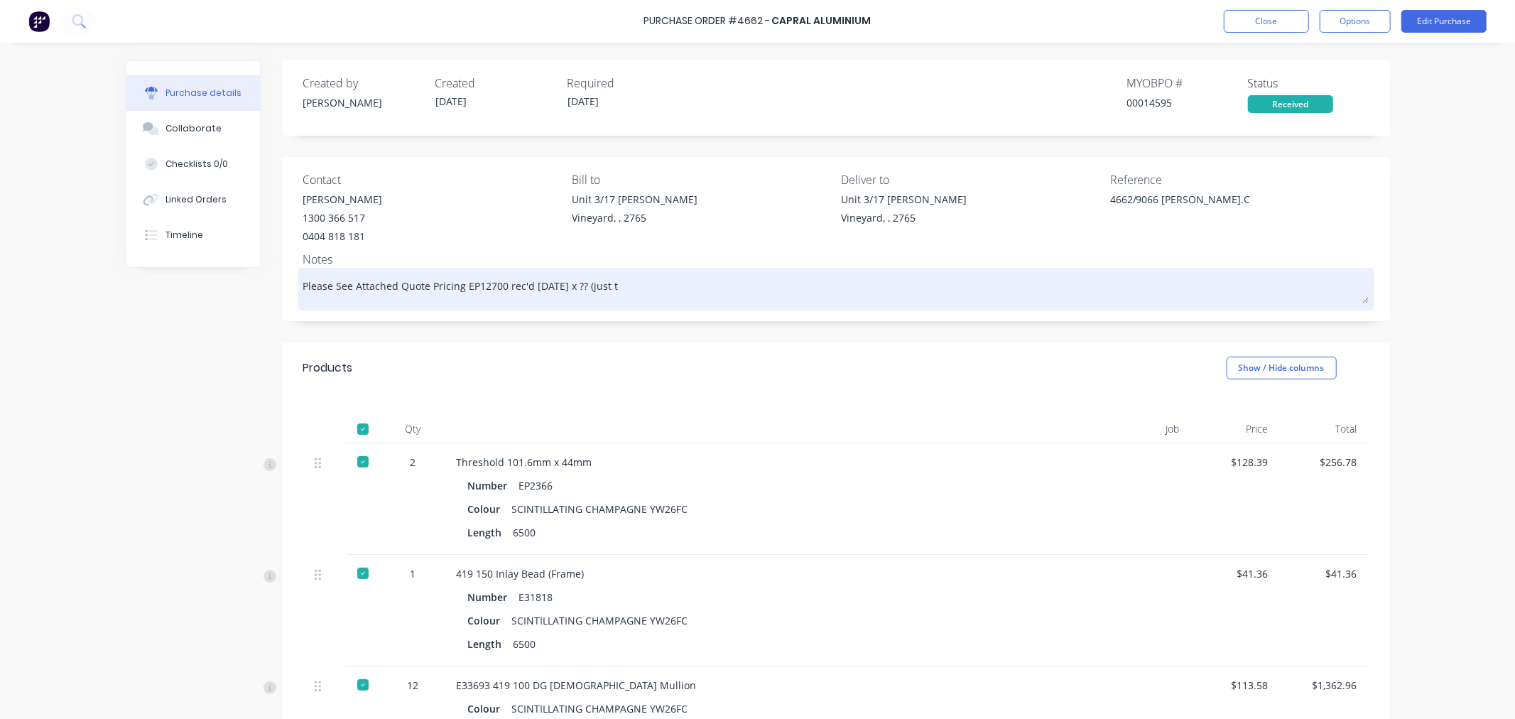
type textarea "x"
type textarea "Please See Attached Quote Pricing EP12700 rec'd 17/7/25 x ?? (just ti"
type textarea "x"
type textarea "Please See Attached Quote Pricing EP12700 rec'd 17/7/25 x ?? (just tic"
type textarea "x"
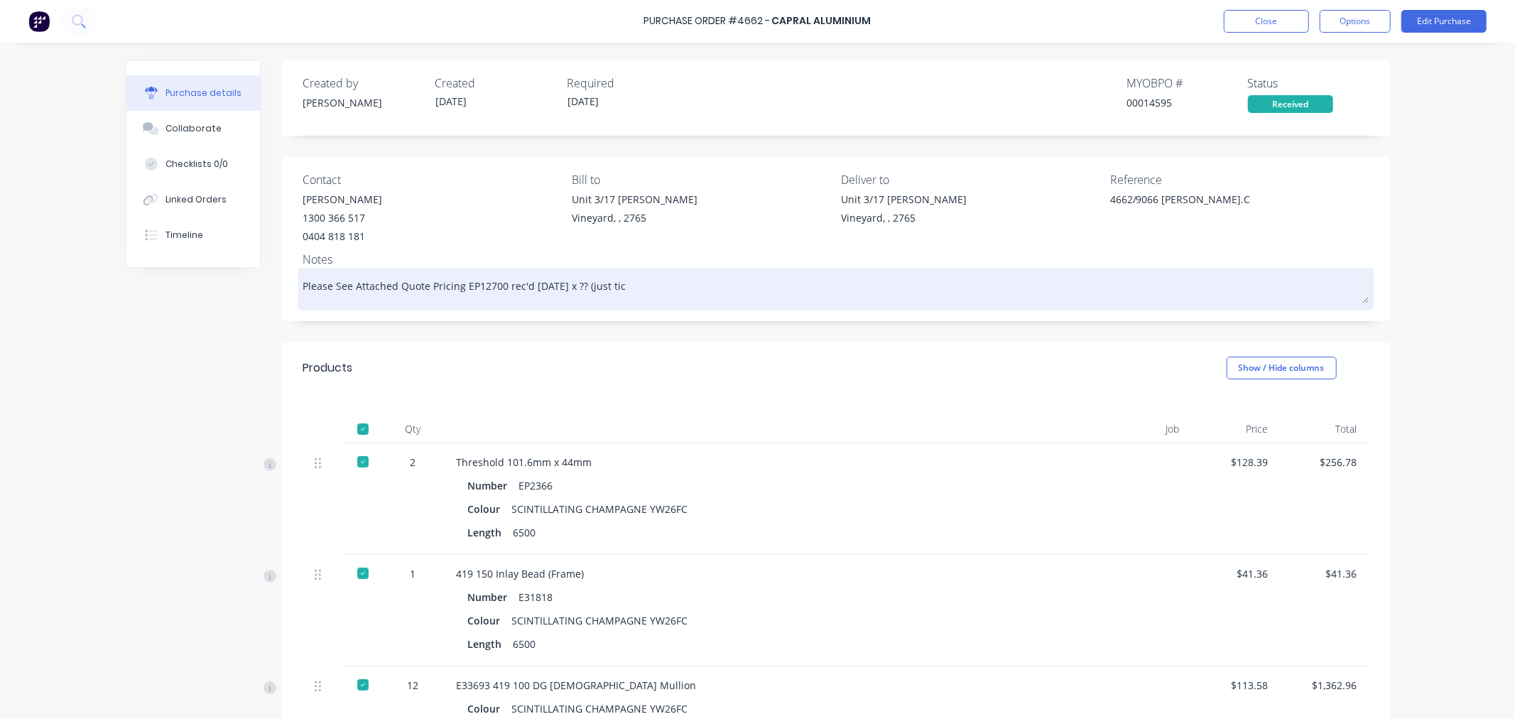
type textarea "Please See Attached Quote Pricing EP12700 rec'd 17/7/25 x ?? (just tick"
type textarea "x"
type textarea "Please See Attached Quote Pricing EP12700 rec'd 17/7/25 x ?? (just ticke"
type textarea "x"
type textarea "Please See Attached Quote Pricing EP12700 rec'd 17/7/25 x ?? (just ticked"
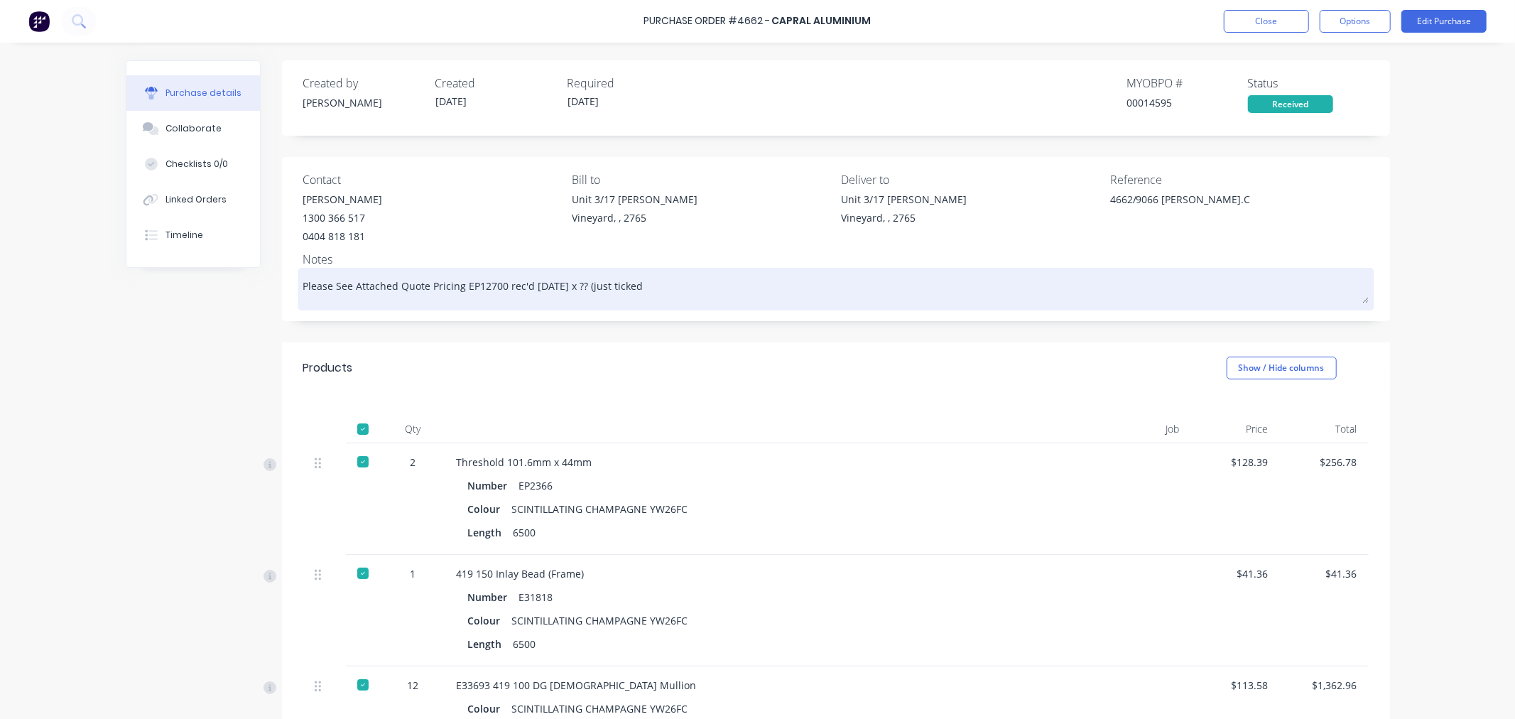
type textarea "x"
type textarea "Please See Attached Quote Pricing EP12700 rec'd 17/7/25 x ?? (just ticked"
type textarea "x"
type textarea "Please See Attached Quote Pricing EP12700 rec'd 17/7/25 x ?? (just ticked o"
type textarea "x"
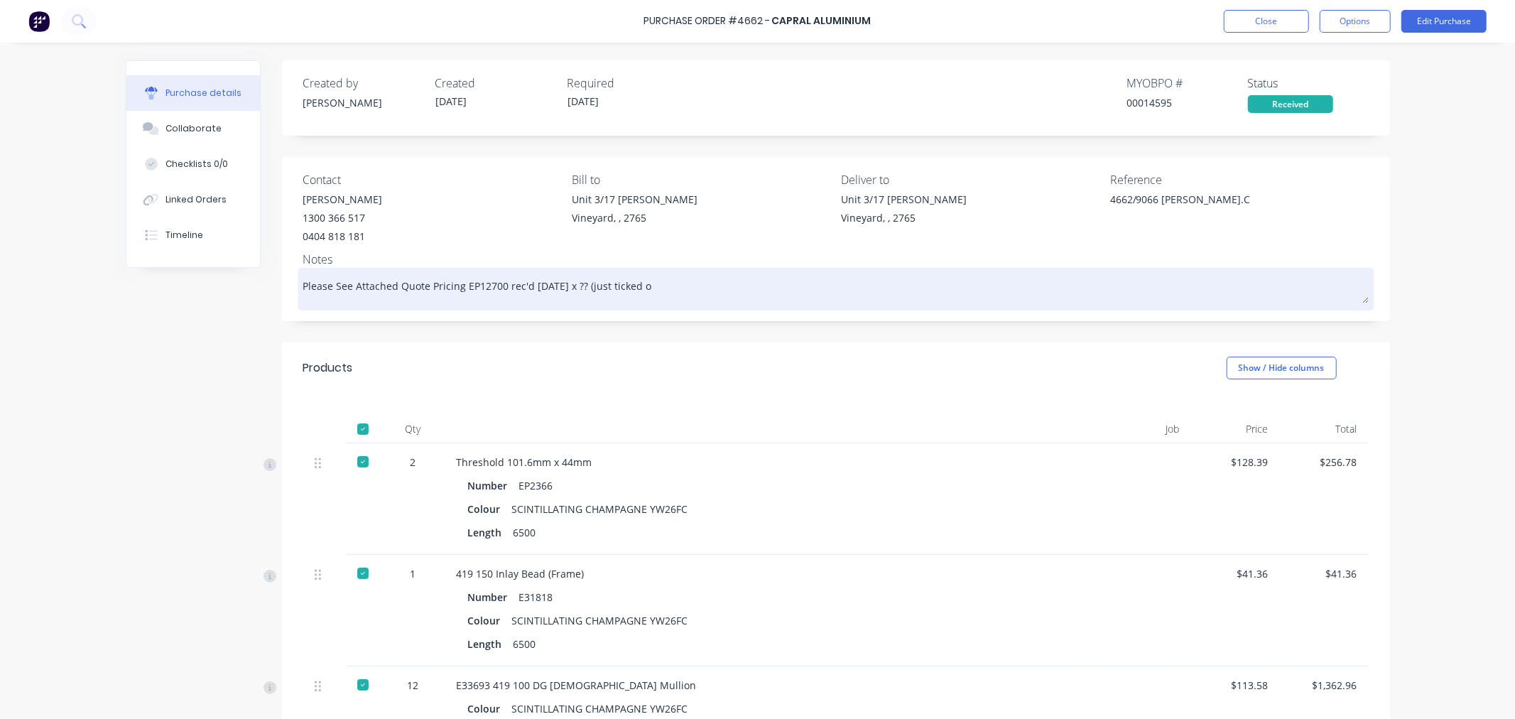
type textarea "Please See Attached Quote Pricing EP12700 rec'd 17/7/25 x ?? (just ticked on"
type textarea "x"
type textarea "Please See Attached Quote Pricing EP12700 rec'd 17/7/25 x ?? (just ticked on"
type textarea "x"
type textarea "Please See Attached Quote Pricing EP12700 rec'd 17/7/25 x ?? (just ticked on d"
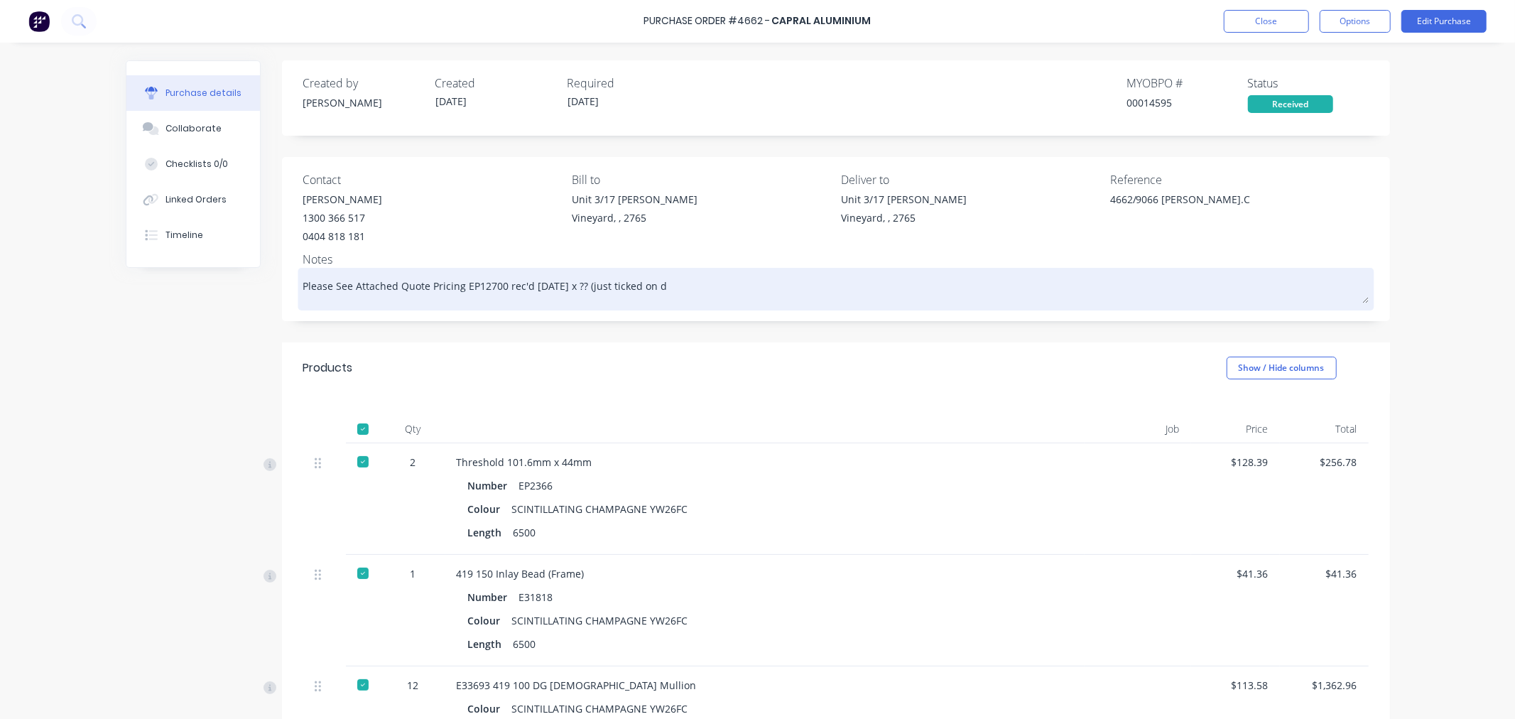
type textarea "x"
type textarea "Please See Attached Quote Pricing EP12700 rec'd 17/7/25 x ?? (just ticked on de"
type textarea "x"
type textarea "Please See Attached Quote Pricing EP12700 rec'd 17/7/25 x ?? (just ticked on del"
type textarea "x"
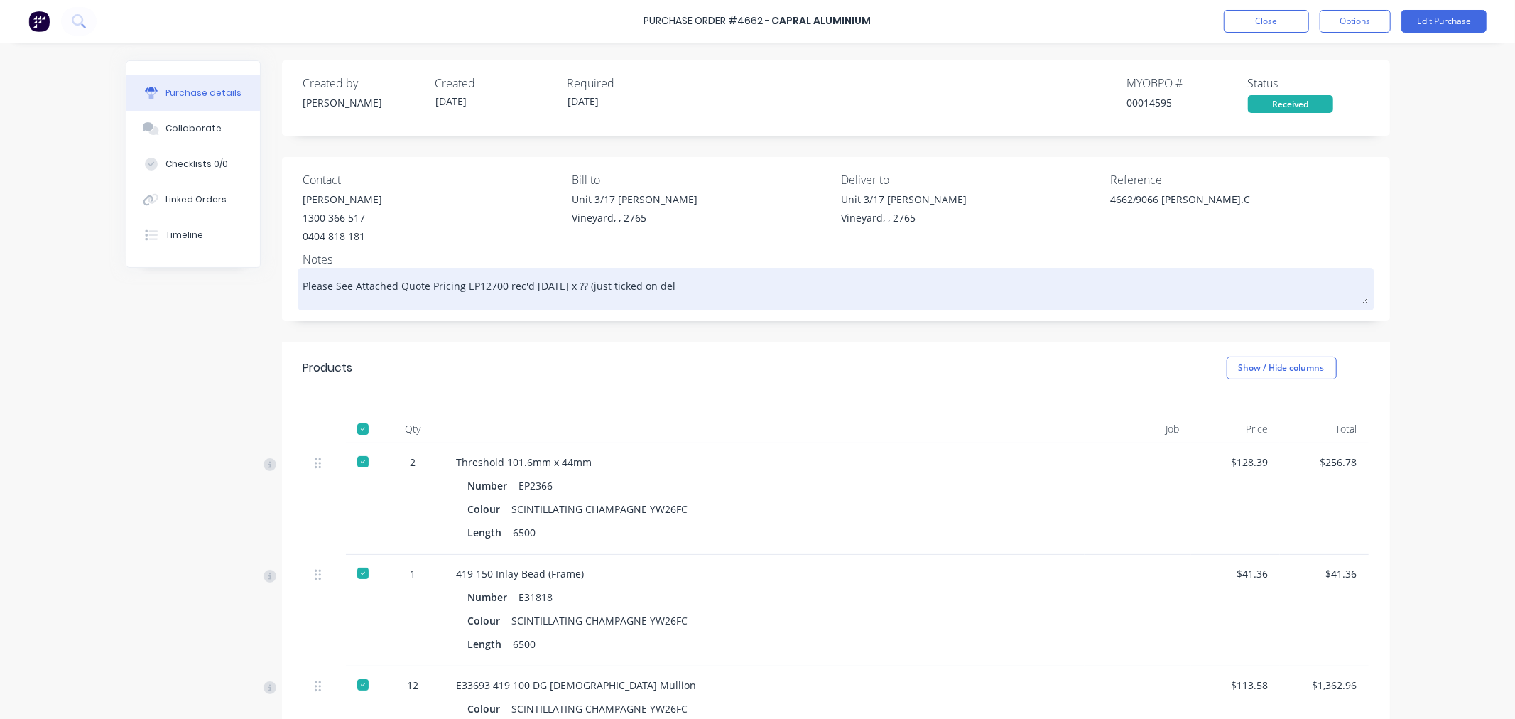
type textarea "Please See Attached Quote Pricing EP12700 rec'd 17/7/25 x ?? (just ticked on de…"
type textarea "x"
type textarea "Please See Attached Quote Pricing EP12700 rec'd 17/7/25 x ?? (just ticked on de…"
type textarea "x"
type textarea "Please See Attached Quote Pricing EP12700 rec'd 17/7/25 x ?? (just ticked on de…"
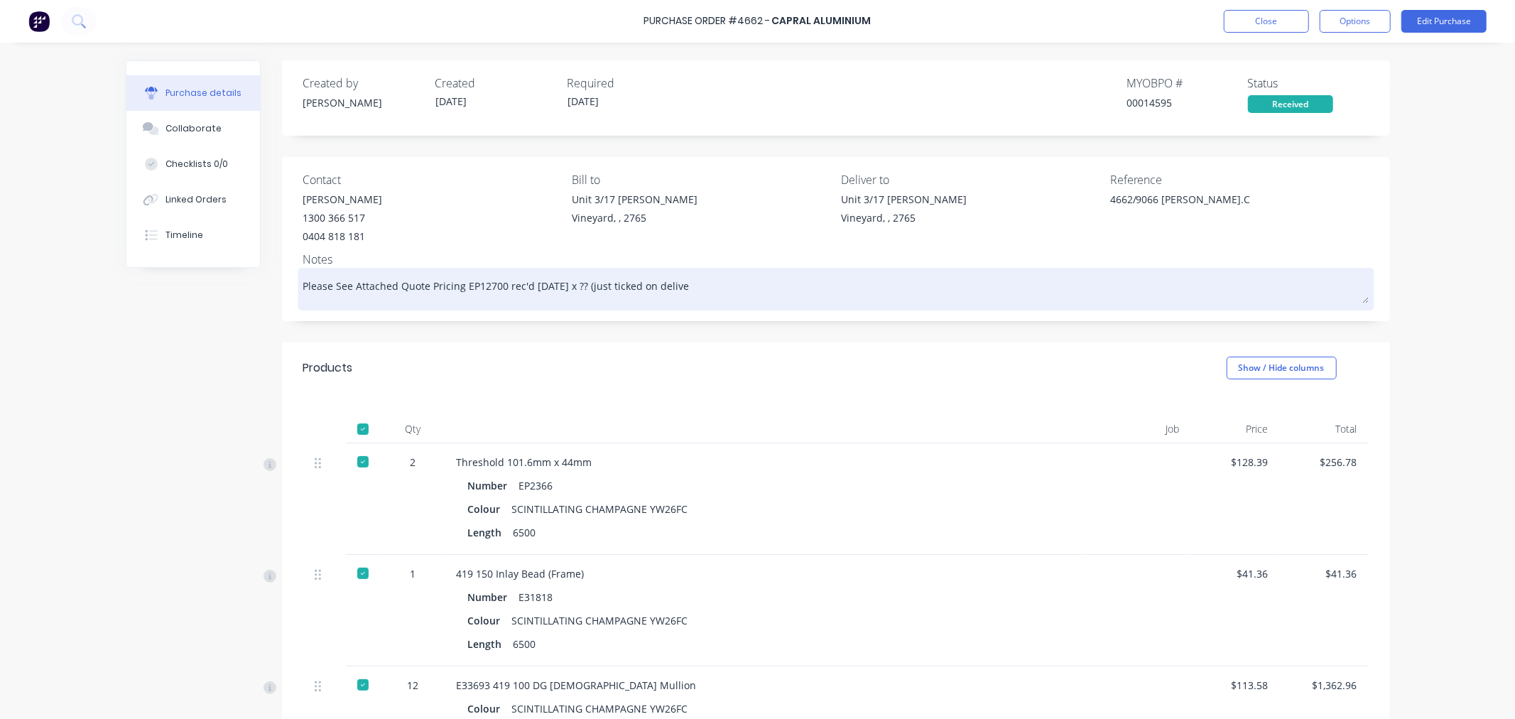
type textarea "x"
type textarea "Please See Attached Quote Pricing EP12700 rec'd 17/7/25 x ?? (just ticked on de…"
type textarea "x"
type textarea "Please See Attached Quote Pricing EP12700 rec'd 17/7/25 x ?? (just ticked on de…"
type textarea "x"
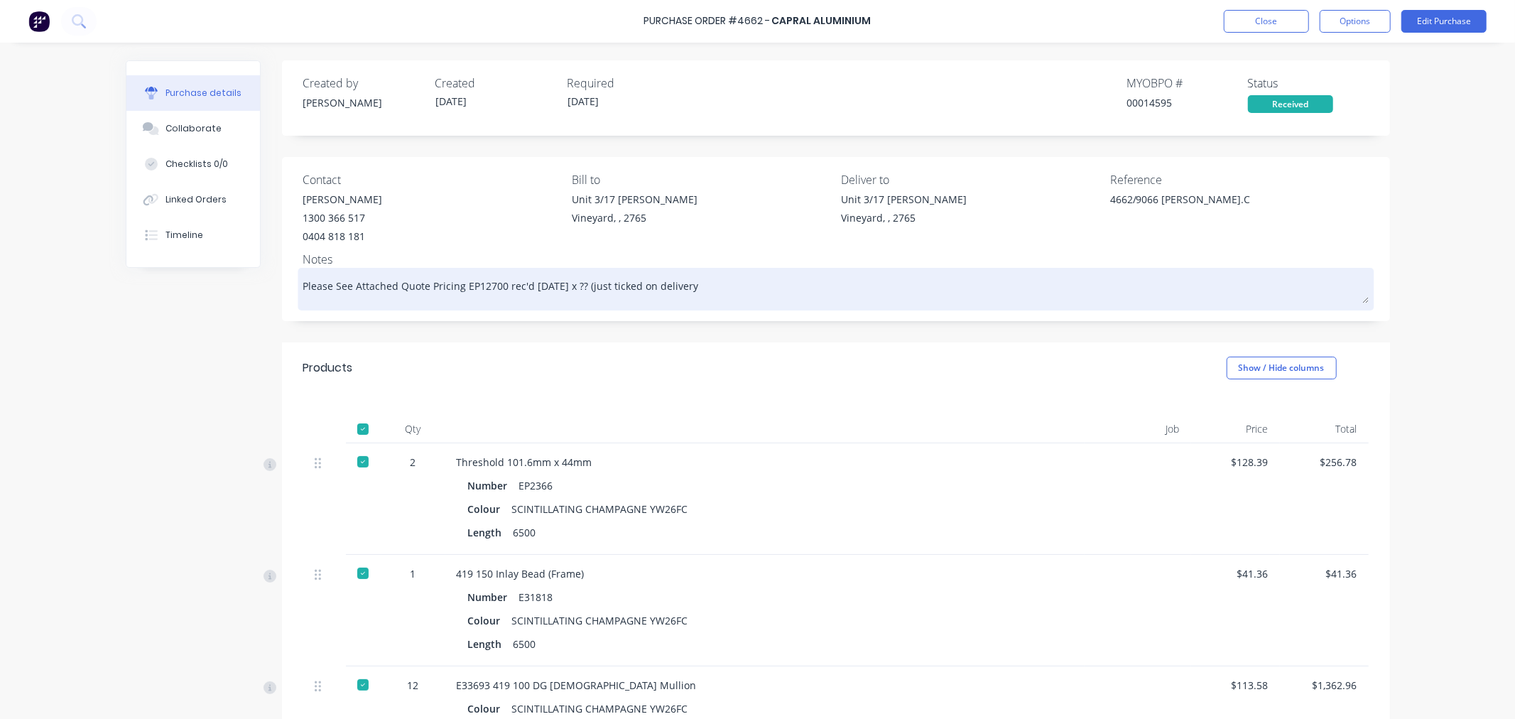
type textarea "Please See Attached Quote Pricing EP12700 rec'd 17/7/25 x ?? (just ticked on de…"
type textarea "x"
type textarea "Please See Attached Quote Pricing EP12700 rec'd 17/7/25 x ?? (just ticked on de…"
type textarea "x"
type textarea "Please See Attached Quote Pricing EP12700 rec'd 17/7/25 x ?? (just ticked on de…"
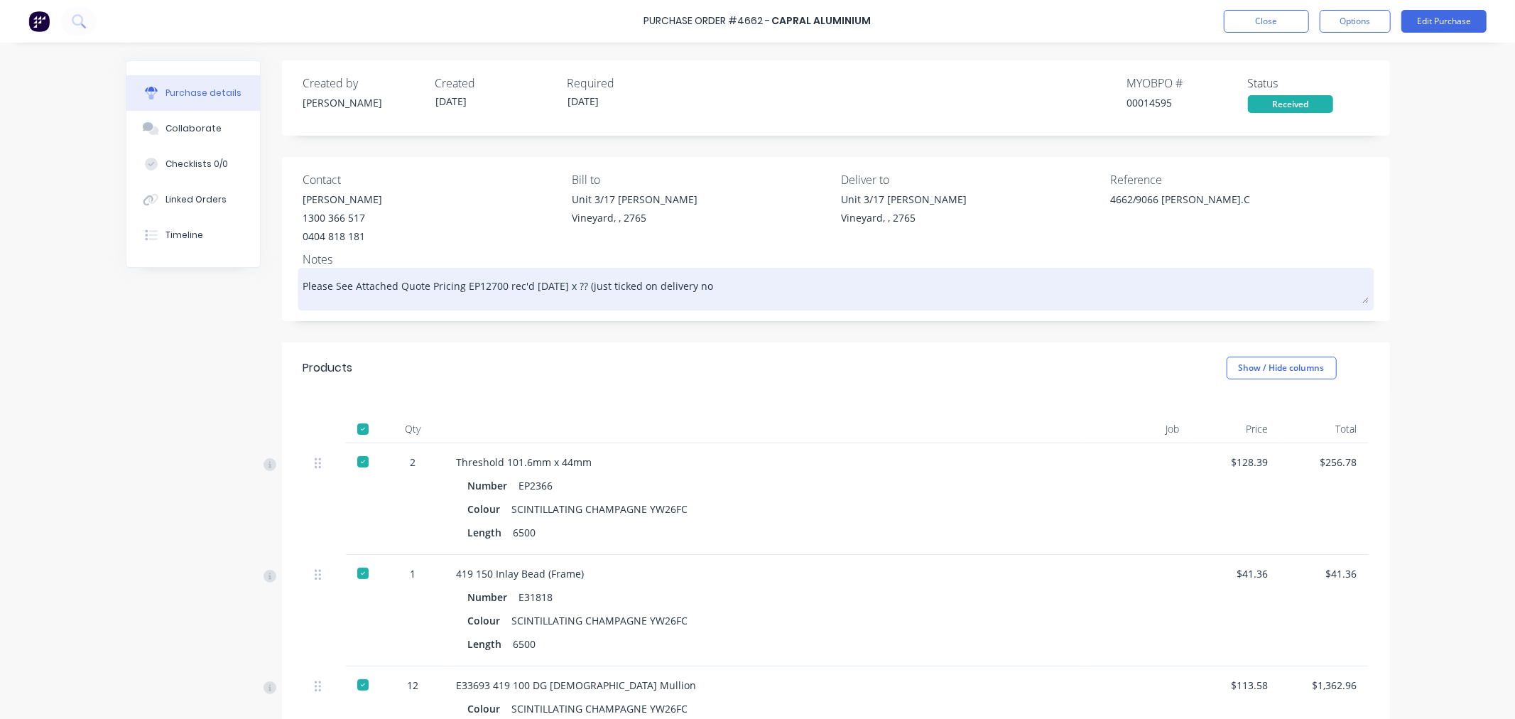
type textarea "x"
type textarea "Please See Attached Quote Pricing EP12700 rec'd 17/7/25 x ?? (just ticked on de…"
type textarea "x"
type textarea "Please See Attached Quote Pricing EP12700 rec'd 17/7/25 x ?? (just ticked on de…"
type textarea "x"
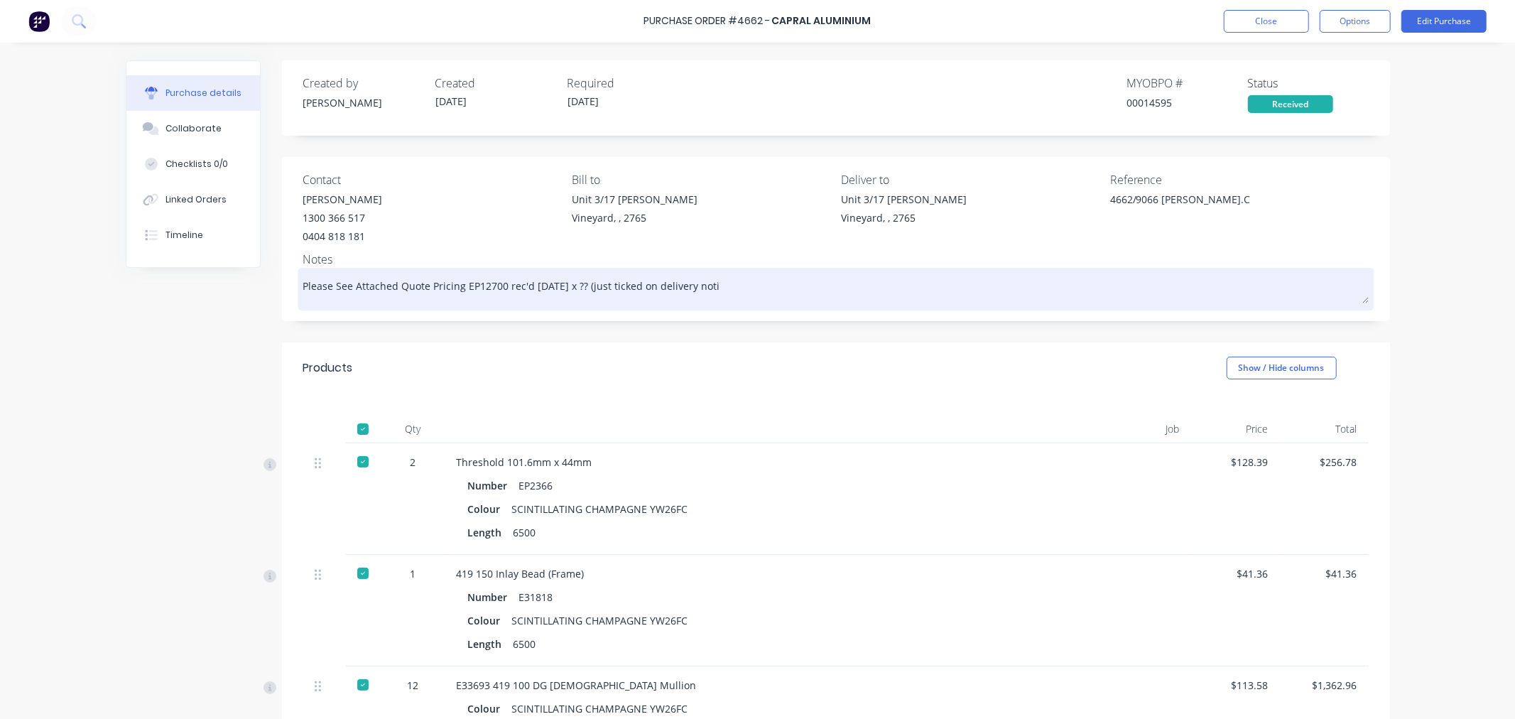
type textarea "Please See Attached Quote Pricing EP12700 rec'd 17/7/25 x ?? (just ticked on de…"
type textarea "x"
type textarea "Please See Attached Quote Pricing EP12700 rec'd 17/7/25 x ?? (just ticked on de…"
type textarea "x"
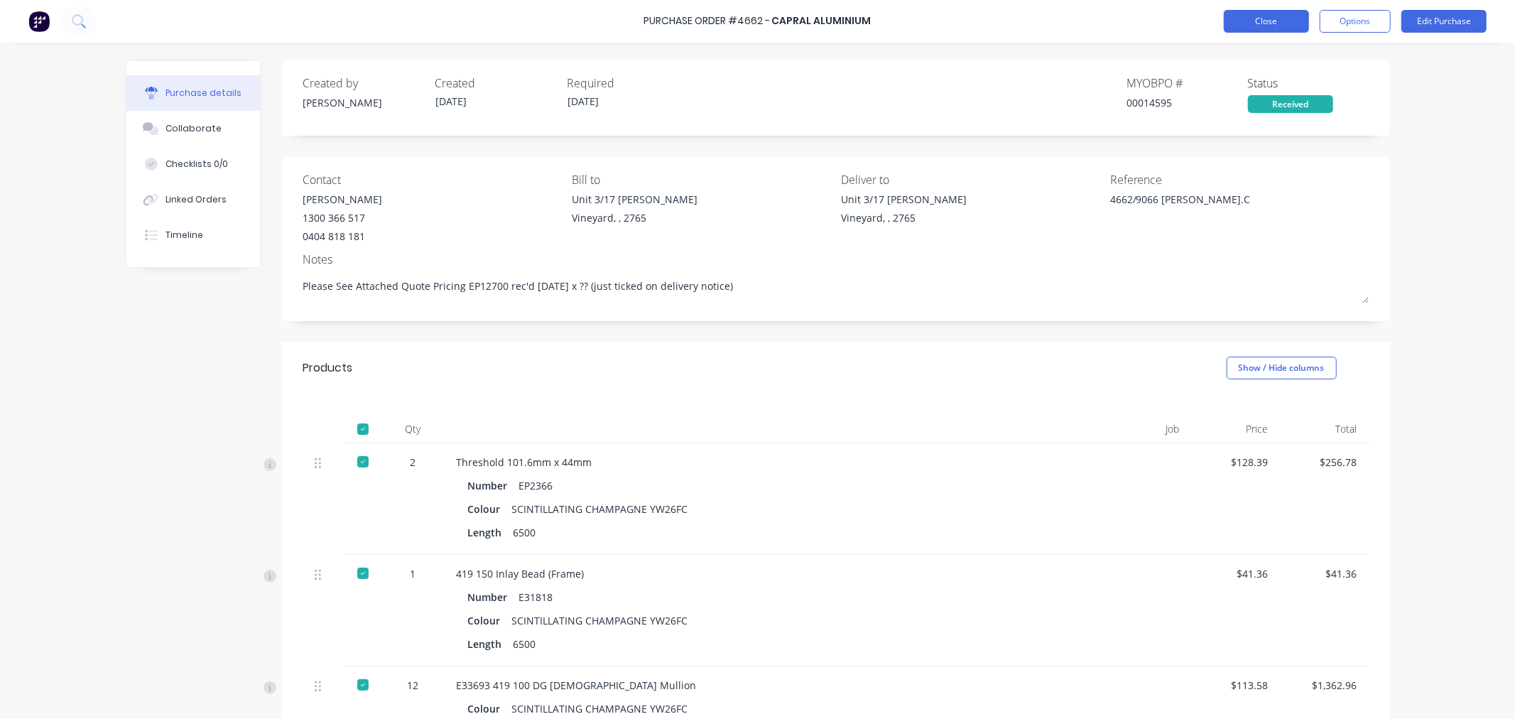
type textarea "Please See Attached Quote Pricing EP12700 rec'd [DATE] x ?? (just ticked on del…"
type textarea "x"
type textarea "Please See Attached Quote Pricing EP12700 rec'd [DATE] x ?? (just ticked on del…"
click at [1289, 26] on button "Close" at bounding box center [1266, 21] width 85 height 23
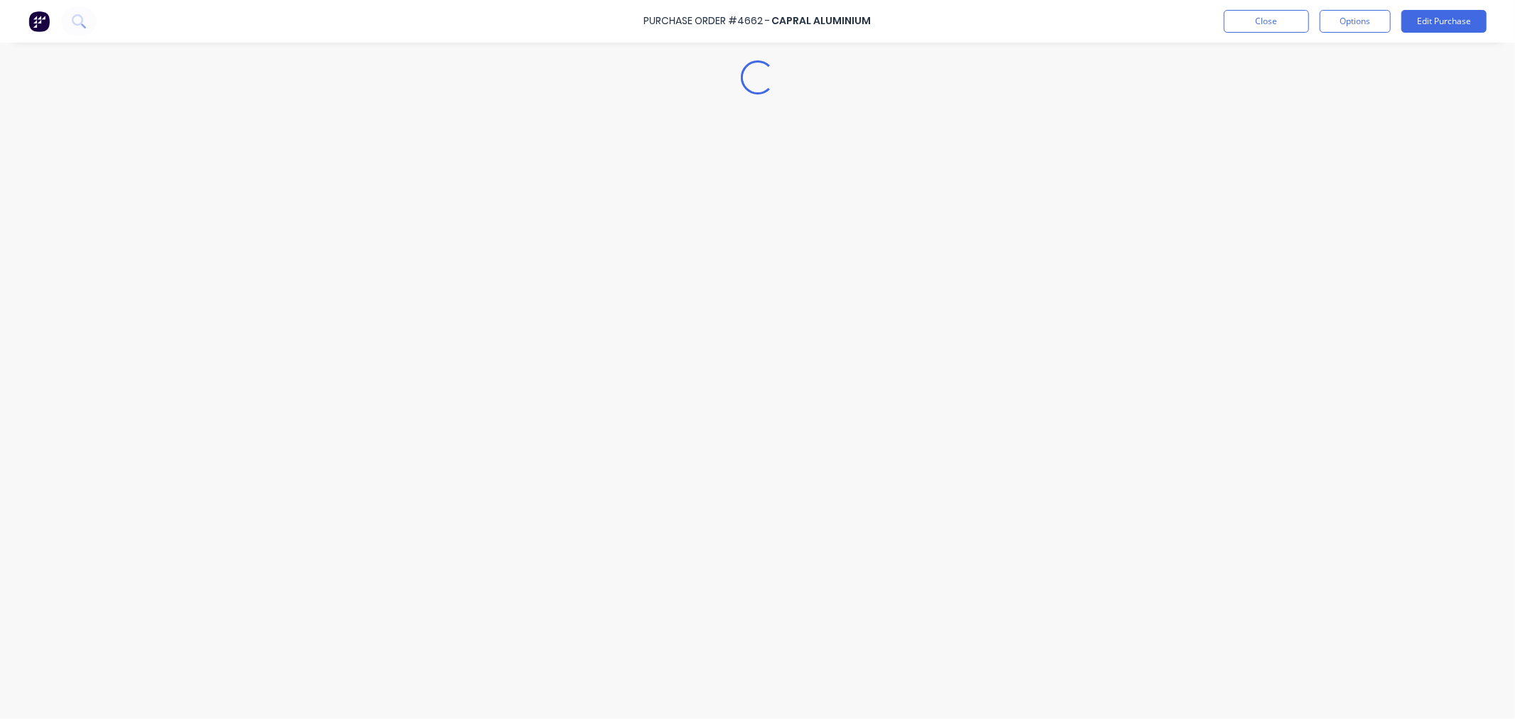
type textarea "x"
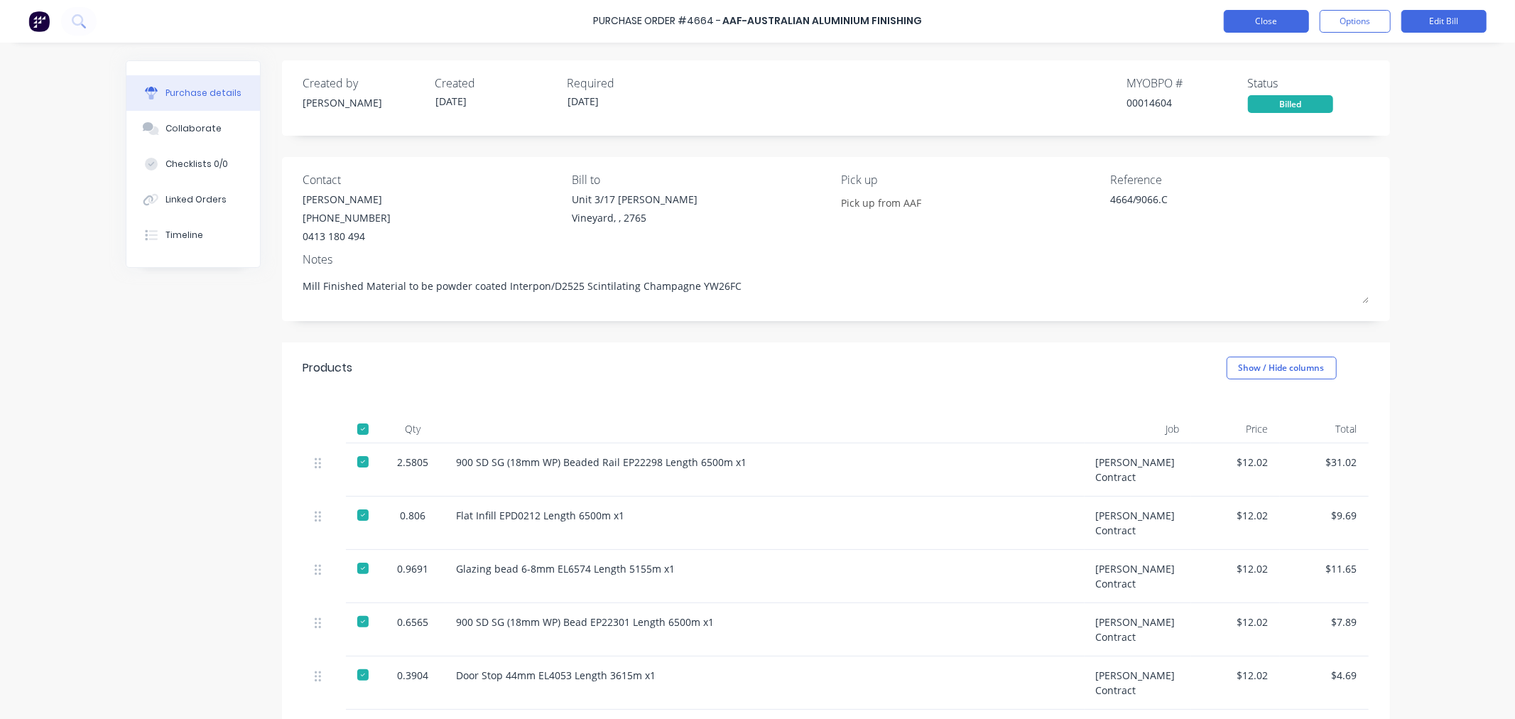
click at [1275, 23] on button "Close" at bounding box center [1266, 21] width 85 height 23
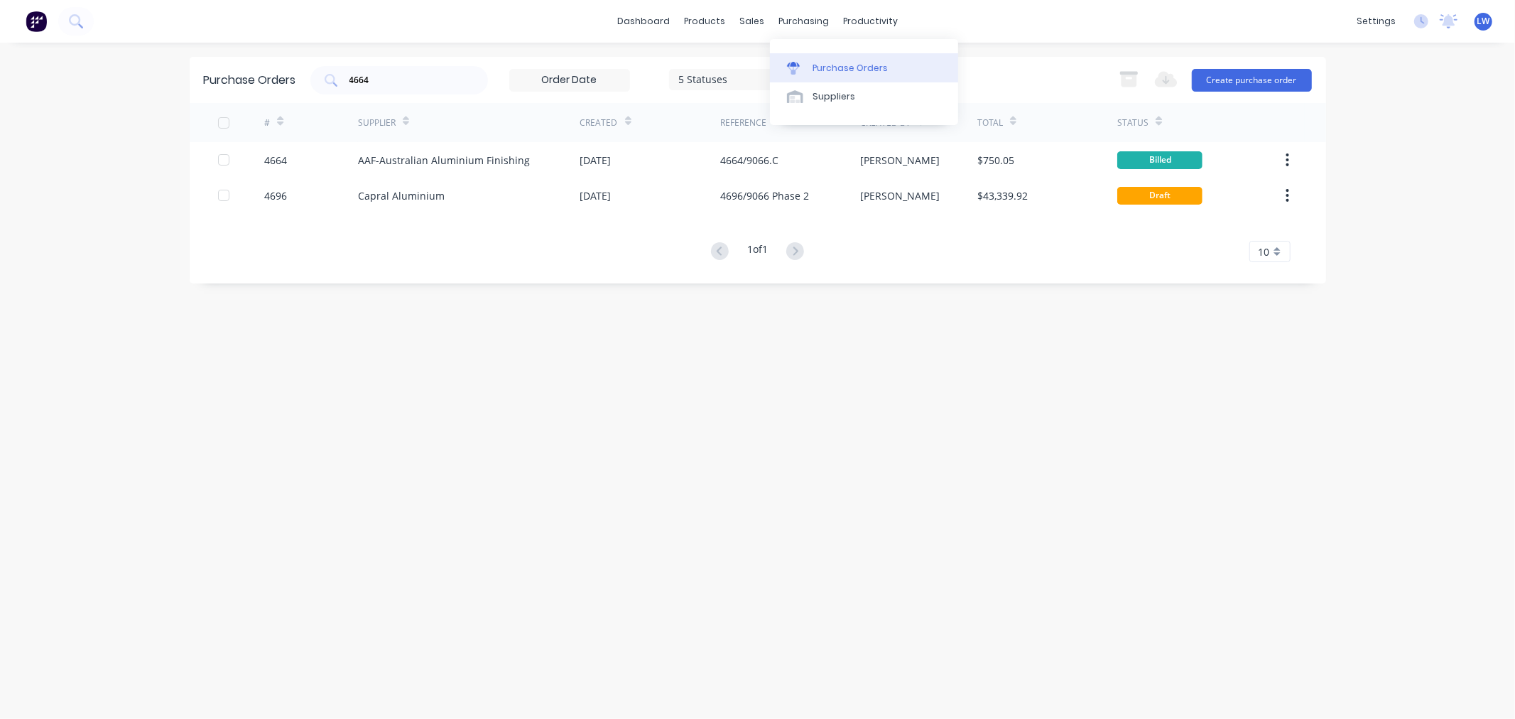
click at [806, 65] on div at bounding box center [797, 68] width 21 height 13
click at [379, 82] on input "4664" at bounding box center [407, 80] width 118 height 14
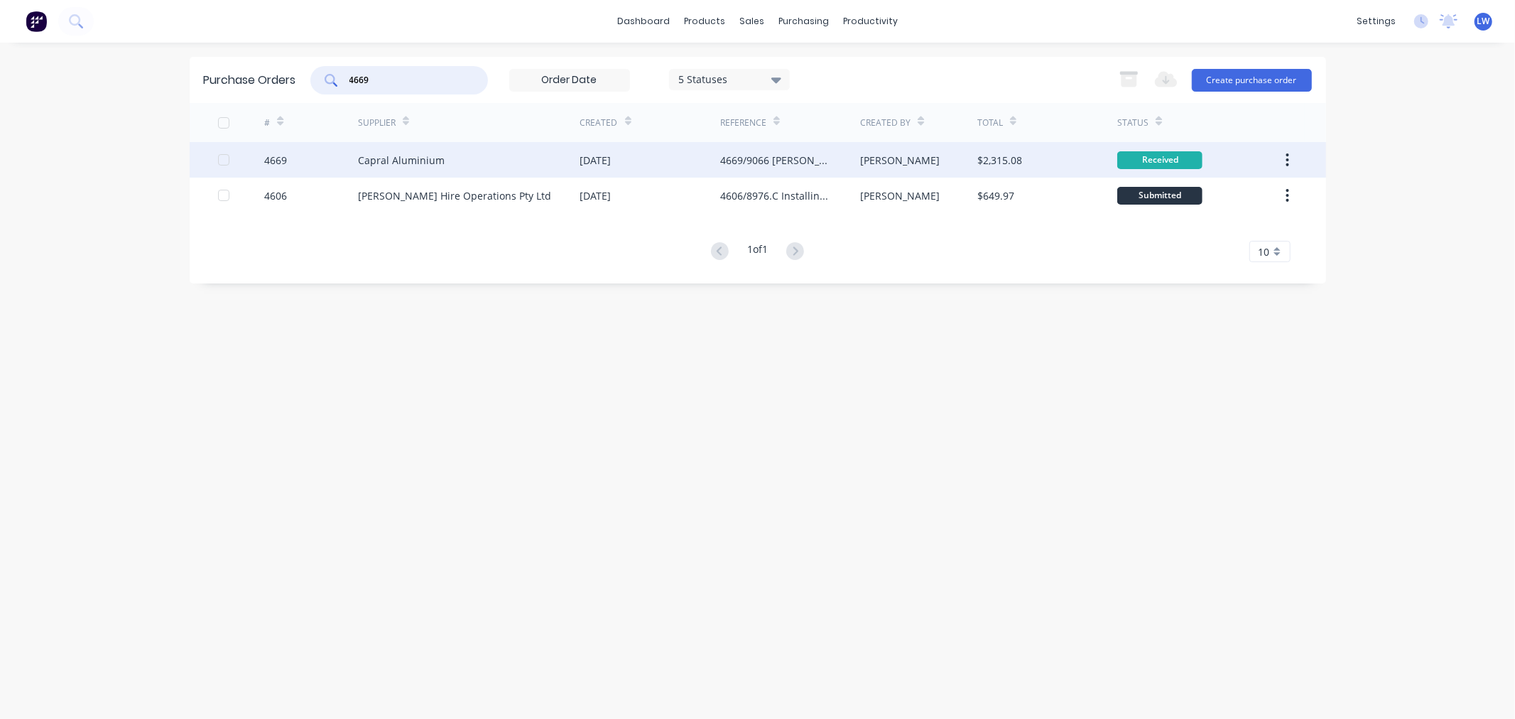
type input "4669"
click at [402, 154] on div "Capral Aluminium" at bounding box center [401, 160] width 87 height 15
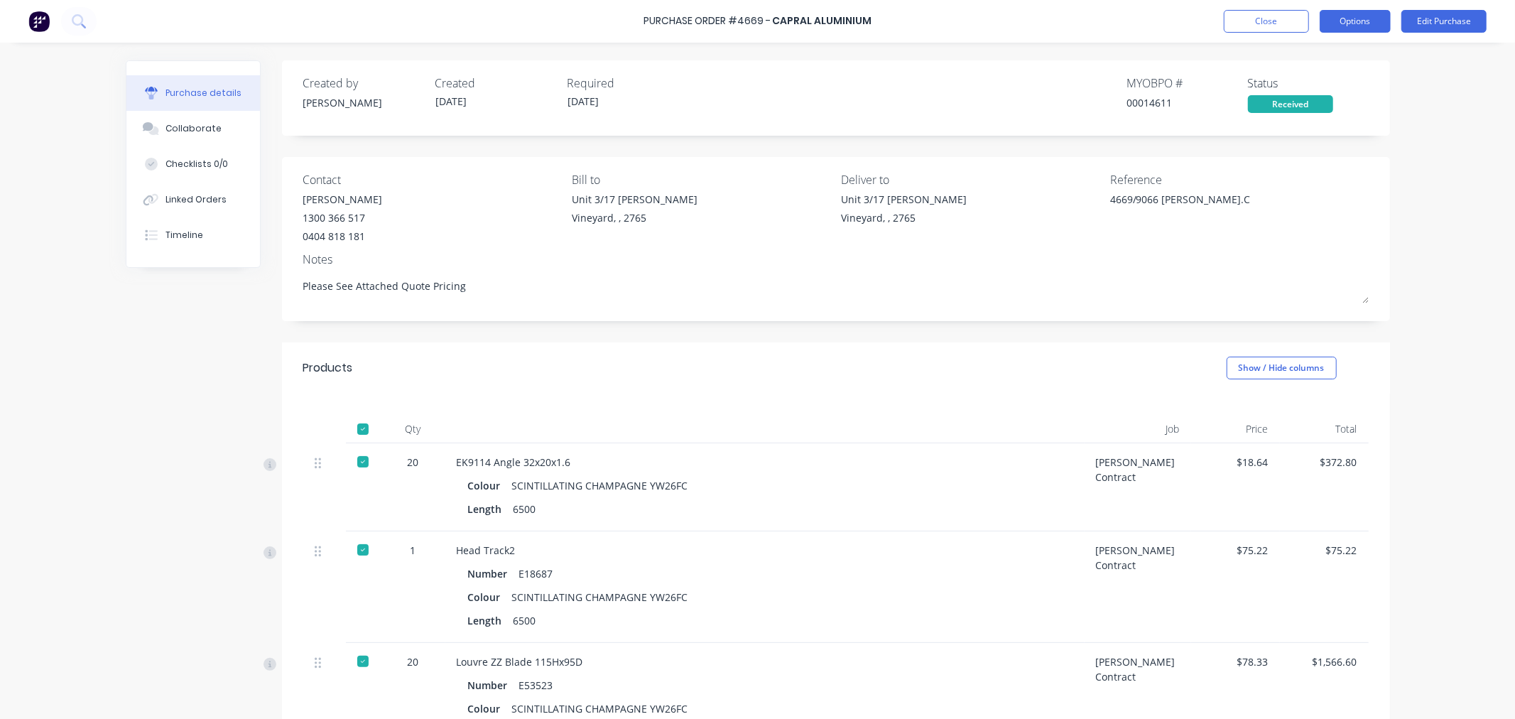
click at [1346, 23] on button "Options" at bounding box center [1355, 21] width 71 height 23
click at [1298, 82] on div "Convert to Bill" at bounding box center [1323, 86] width 109 height 21
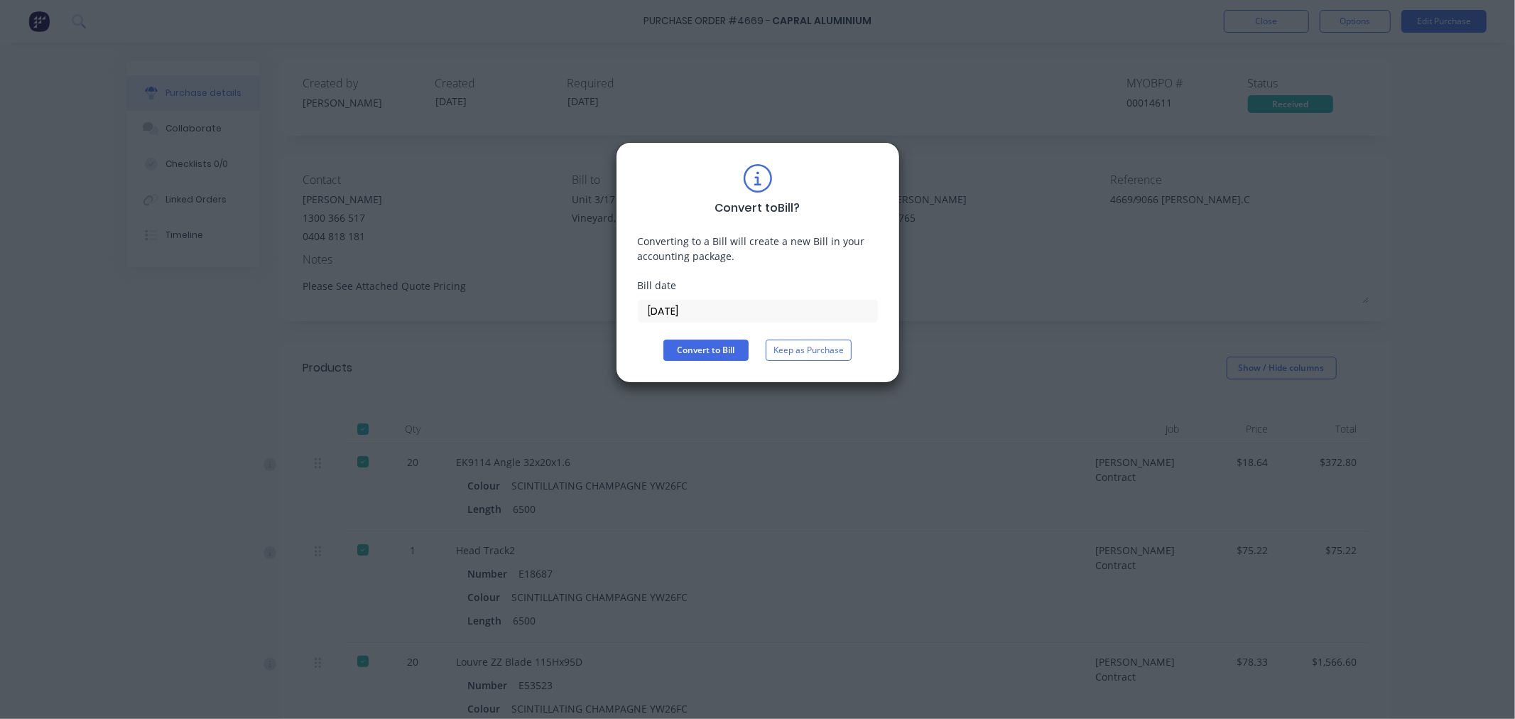
drag, startPoint x: 696, startPoint y: 315, endPoint x: 617, endPoint y: 306, distance: 80.1
click at [617, 306] on div "Convert to Bill ? Converting to a Bill will create a new Bill in your accountin…" at bounding box center [758, 262] width 284 height 241
type input "[DATE]"
click at [686, 340] on button "Convert to Bill" at bounding box center [705, 350] width 85 height 21
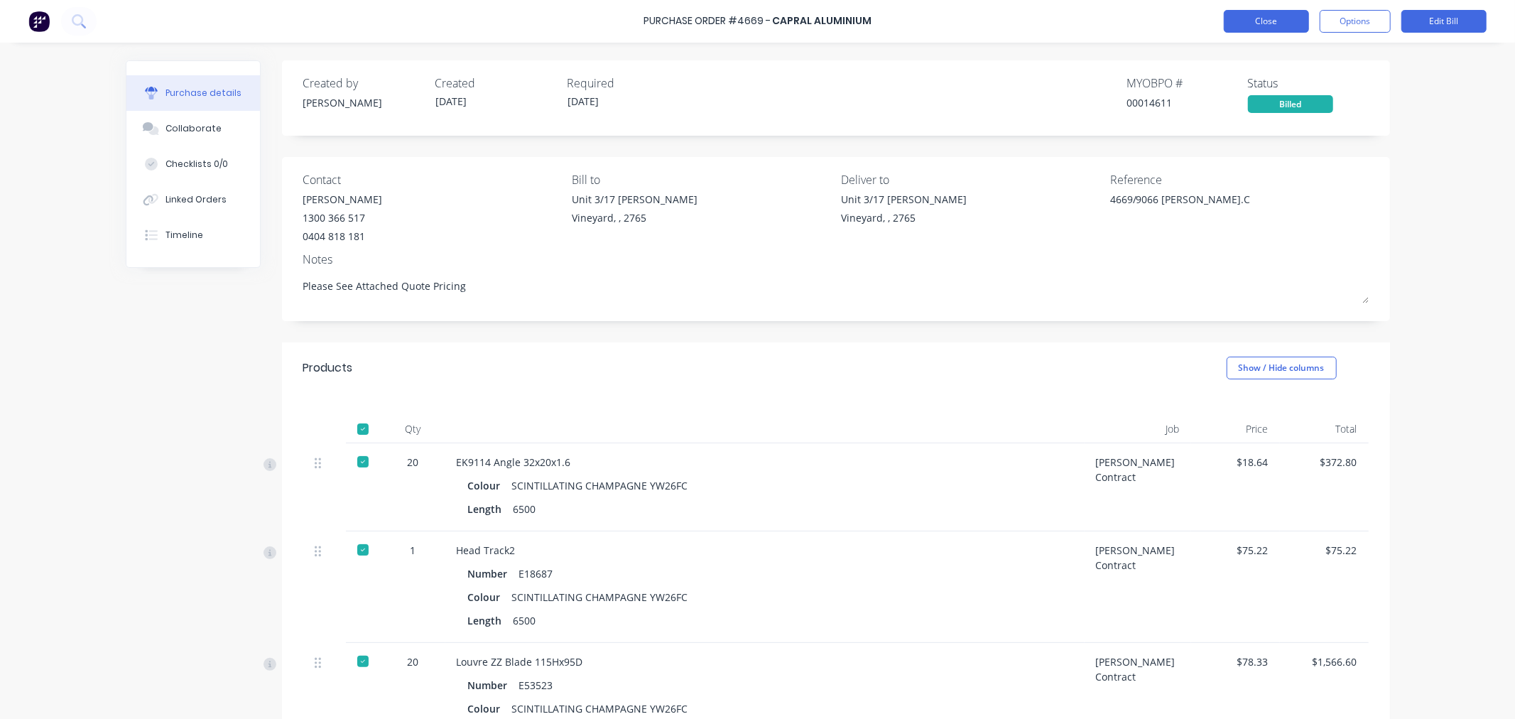
click at [1235, 21] on button "Close" at bounding box center [1266, 21] width 85 height 23
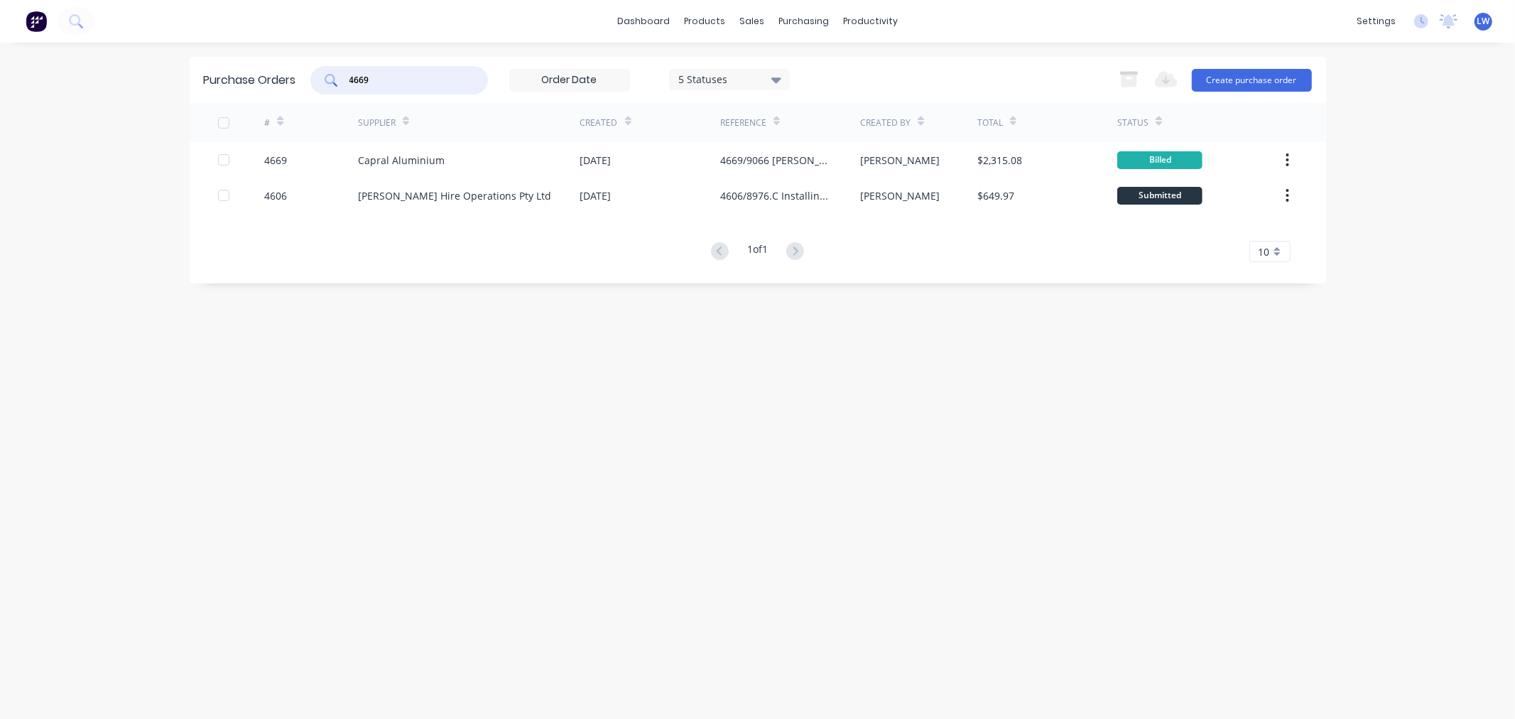
click at [389, 84] on input "4669" at bounding box center [407, 80] width 118 height 14
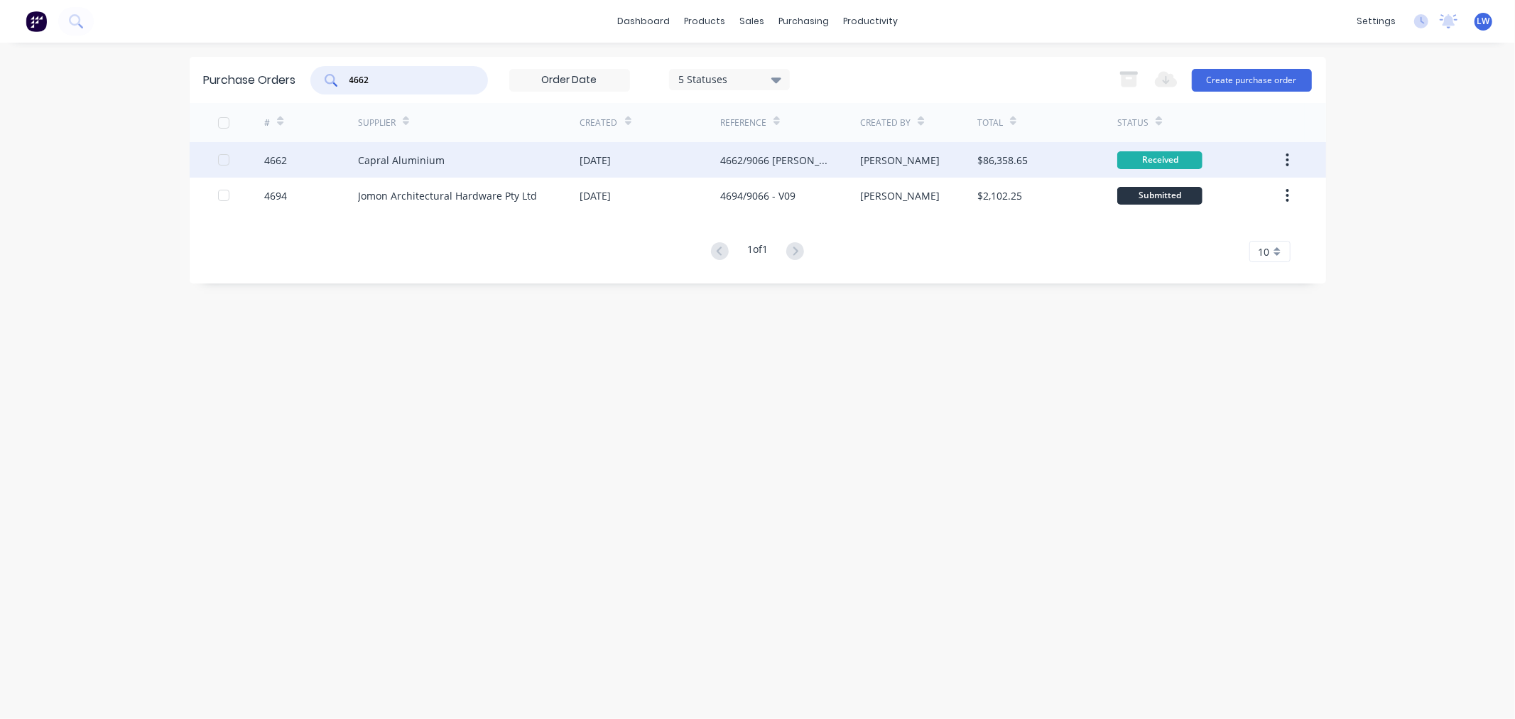
type input "4662"
click at [426, 156] on div "Capral Aluminium" at bounding box center [401, 160] width 87 height 15
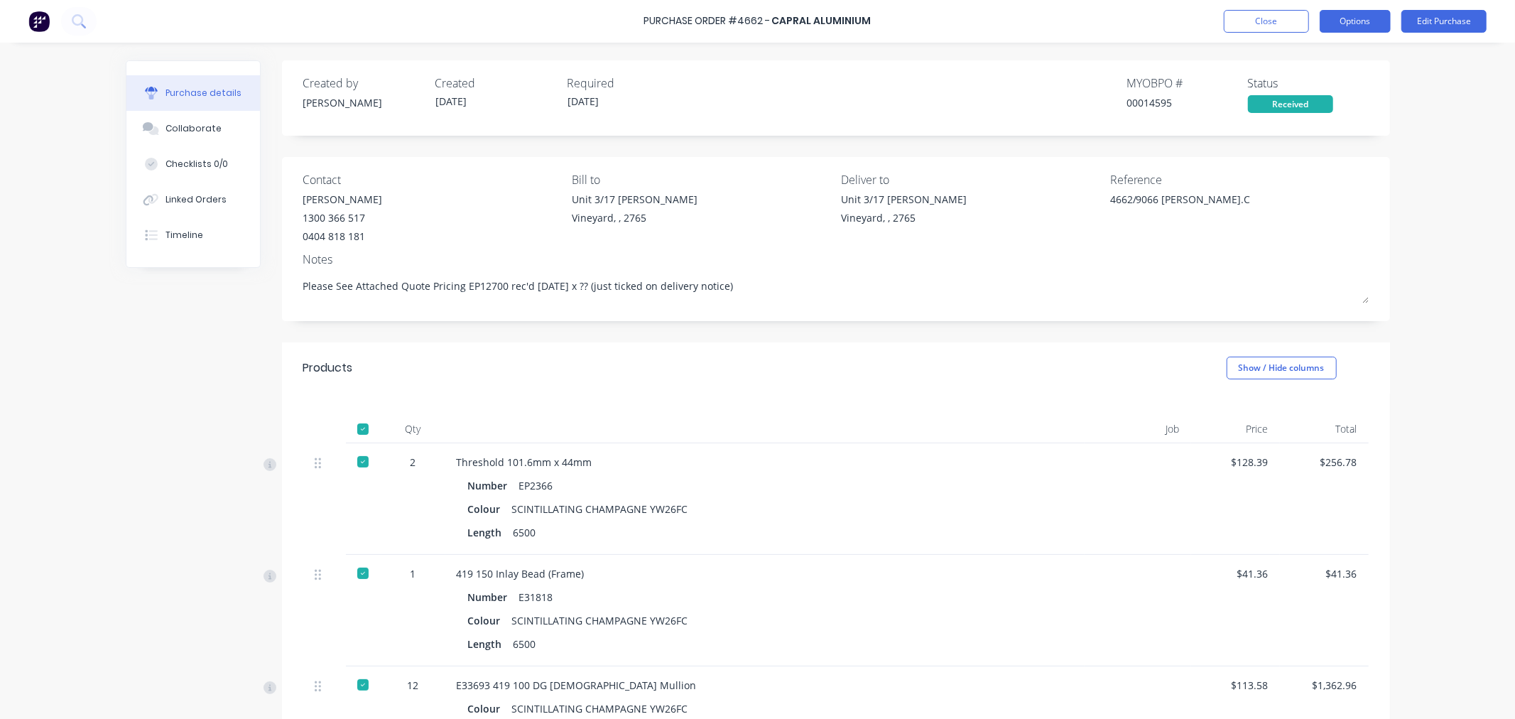
click at [1358, 20] on button "Options" at bounding box center [1355, 21] width 71 height 23
click at [1323, 86] on div "Convert to Bill" at bounding box center [1323, 86] width 109 height 21
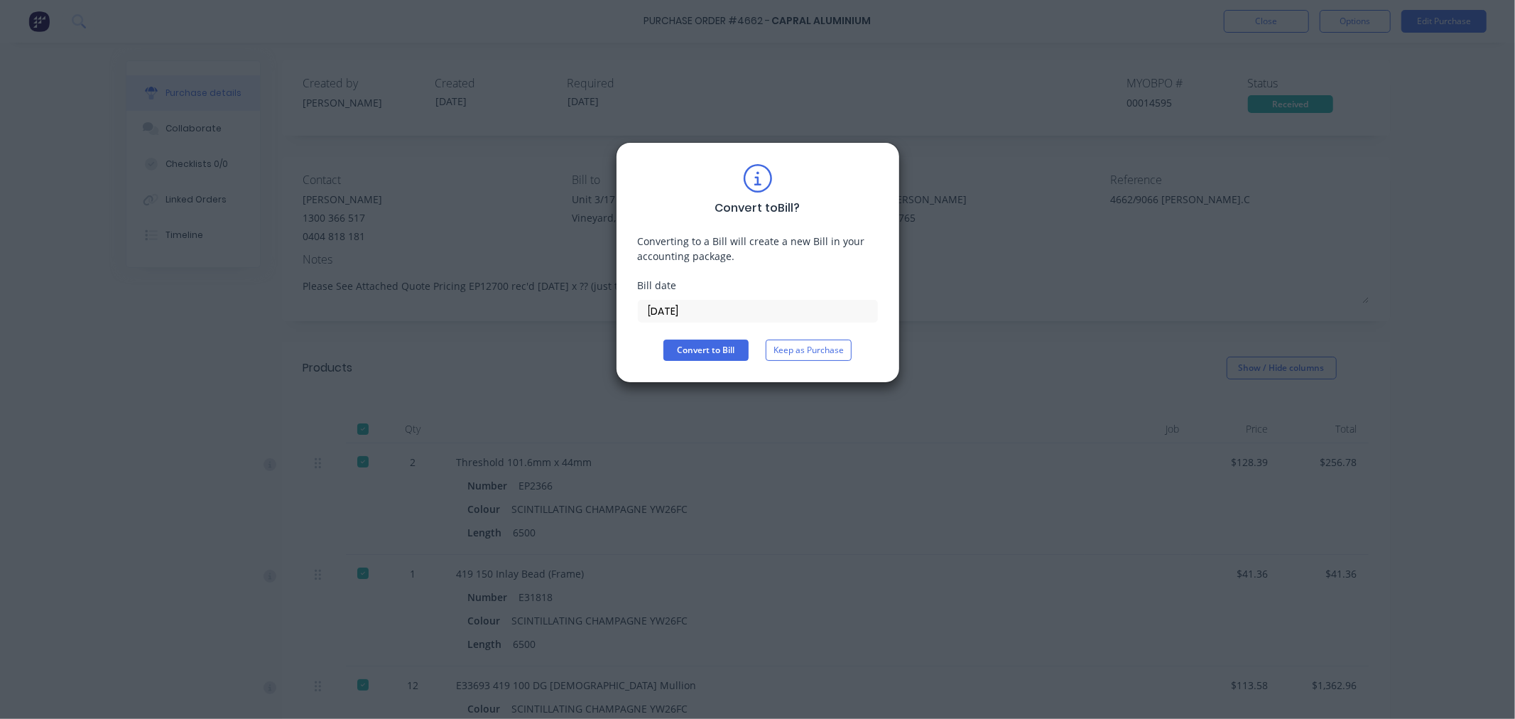
drag, startPoint x: 687, startPoint y: 310, endPoint x: 622, endPoint y: 309, distance: 64.6
click at [622, 309] on div "Convert to Bill ? Converting to a Bill will create a new Bill in your accountin…" at bounding box center [758, 262] width 284 height 241
type input "[DATE]"
drag, startPoint x: 716, startPoint y: 349, endPoint x: 714, endPoint y: 356, distance: 7.4
click at [714, 356] on button "Convert to Bill" at bounding box center [705, 350] width 85 height 21
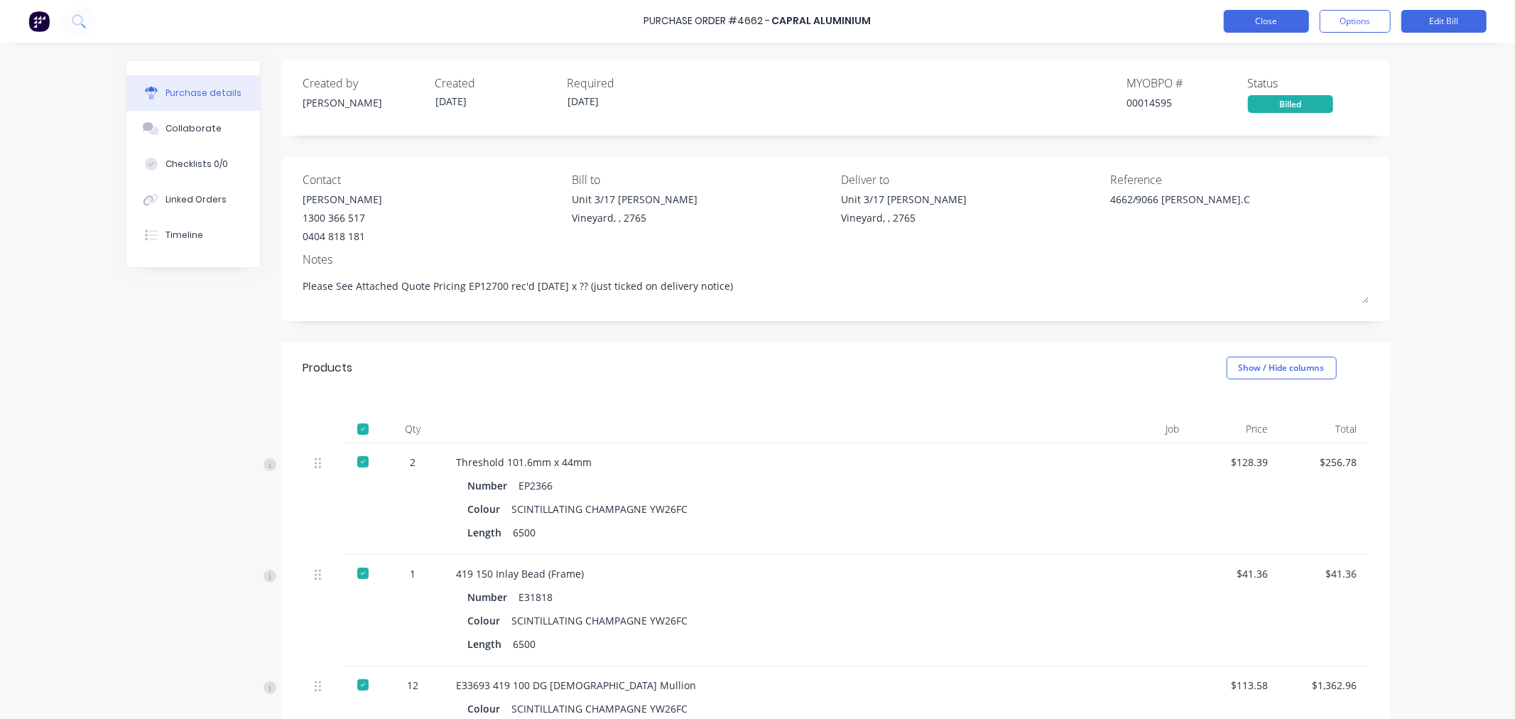
click at [1291, 18] on button "Close" at bounding box center [1266, 21] width 85 height 23
